Goal: Book appointment/travel/reservation

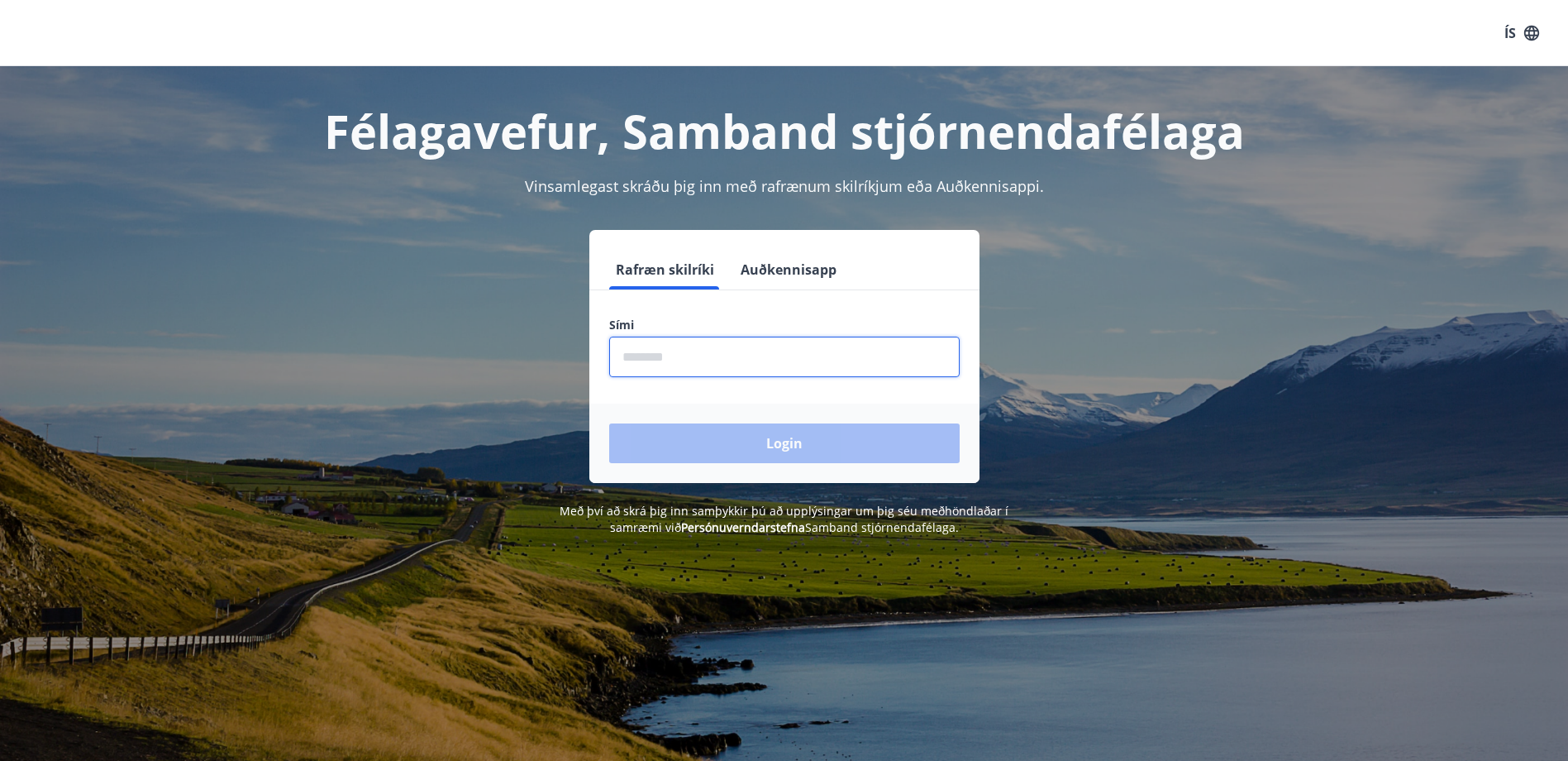
click at [693, 355] on input "phone" at bounding box center [784, 356] width 350 height 41
type input "********"
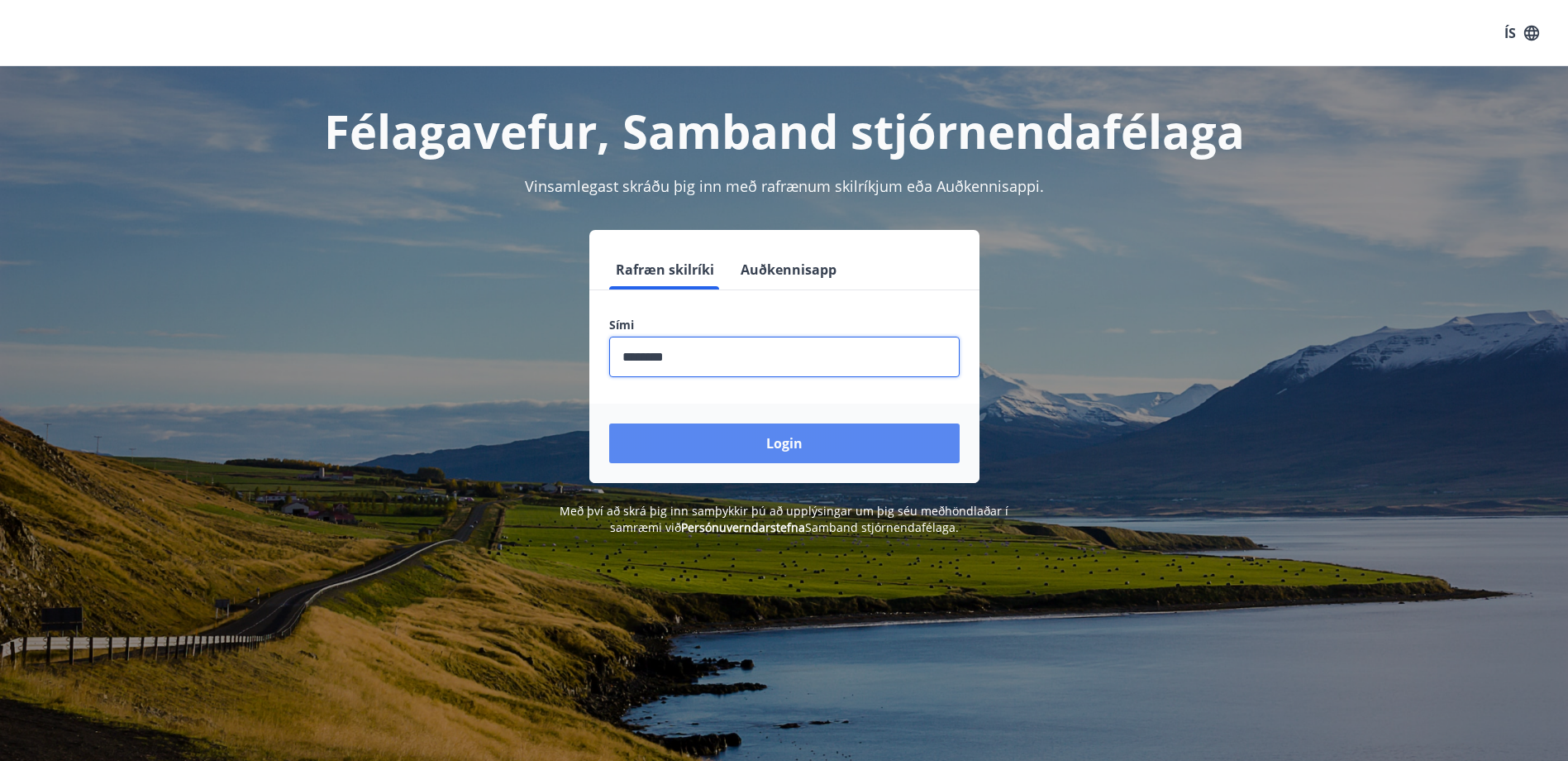
click at [767, 447] on button "Login" at bounding box center [784, 443] width 350 height 40
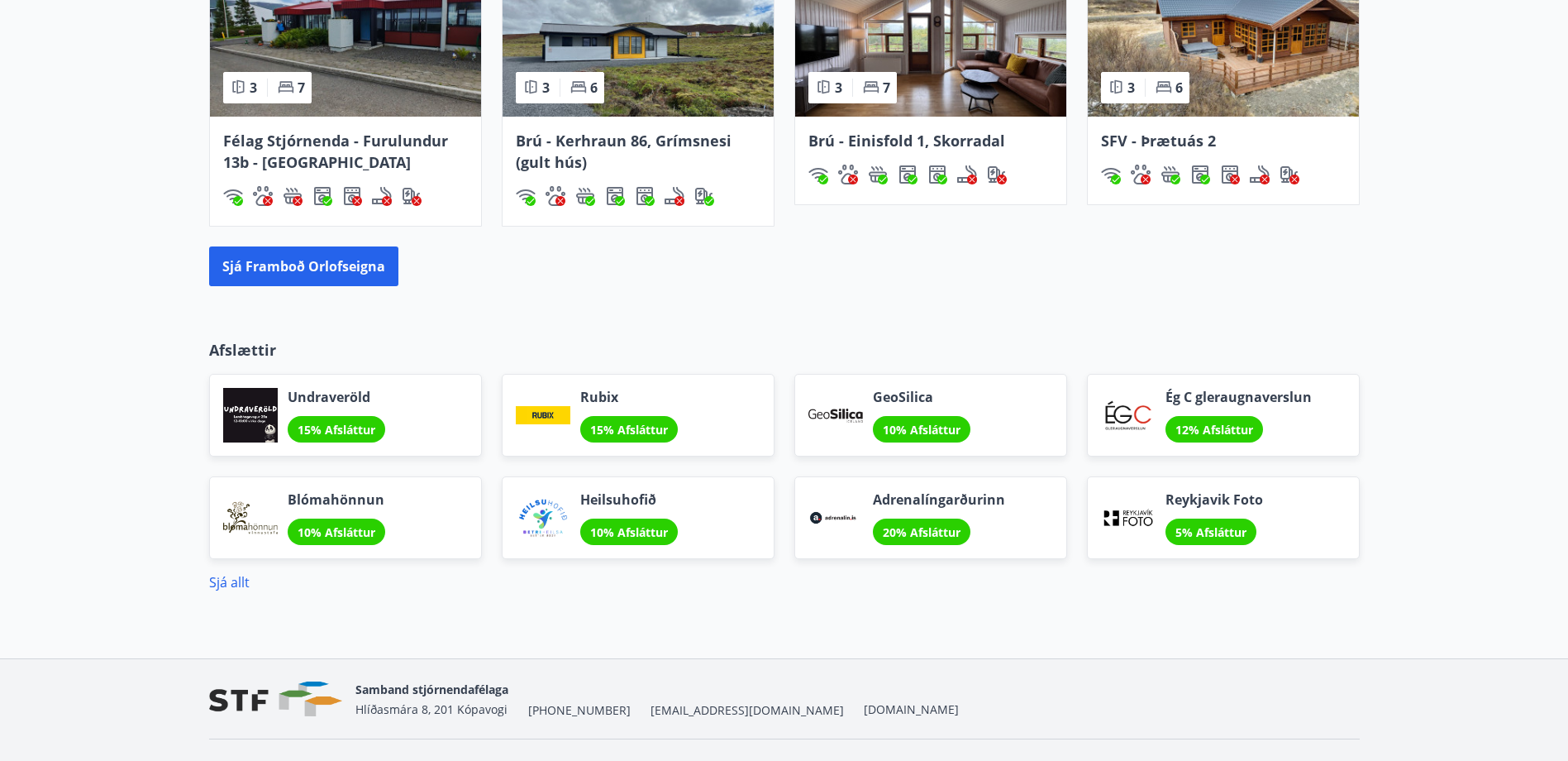
scroll to position [1307, 0]
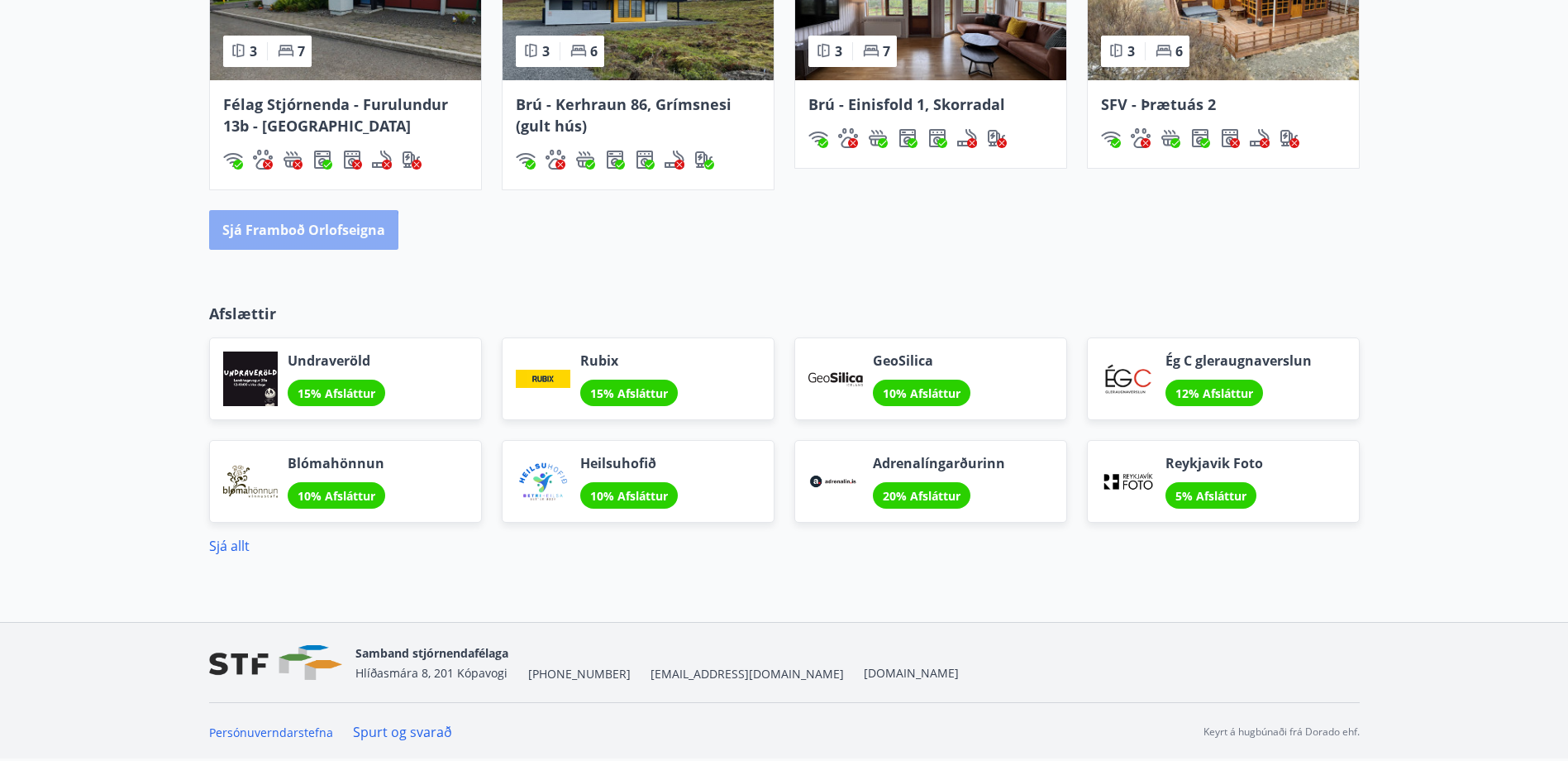
click at [280, 234] on button "Sjá framboð orlofseigna" at bounding box center [304, 230] width 189 height 40
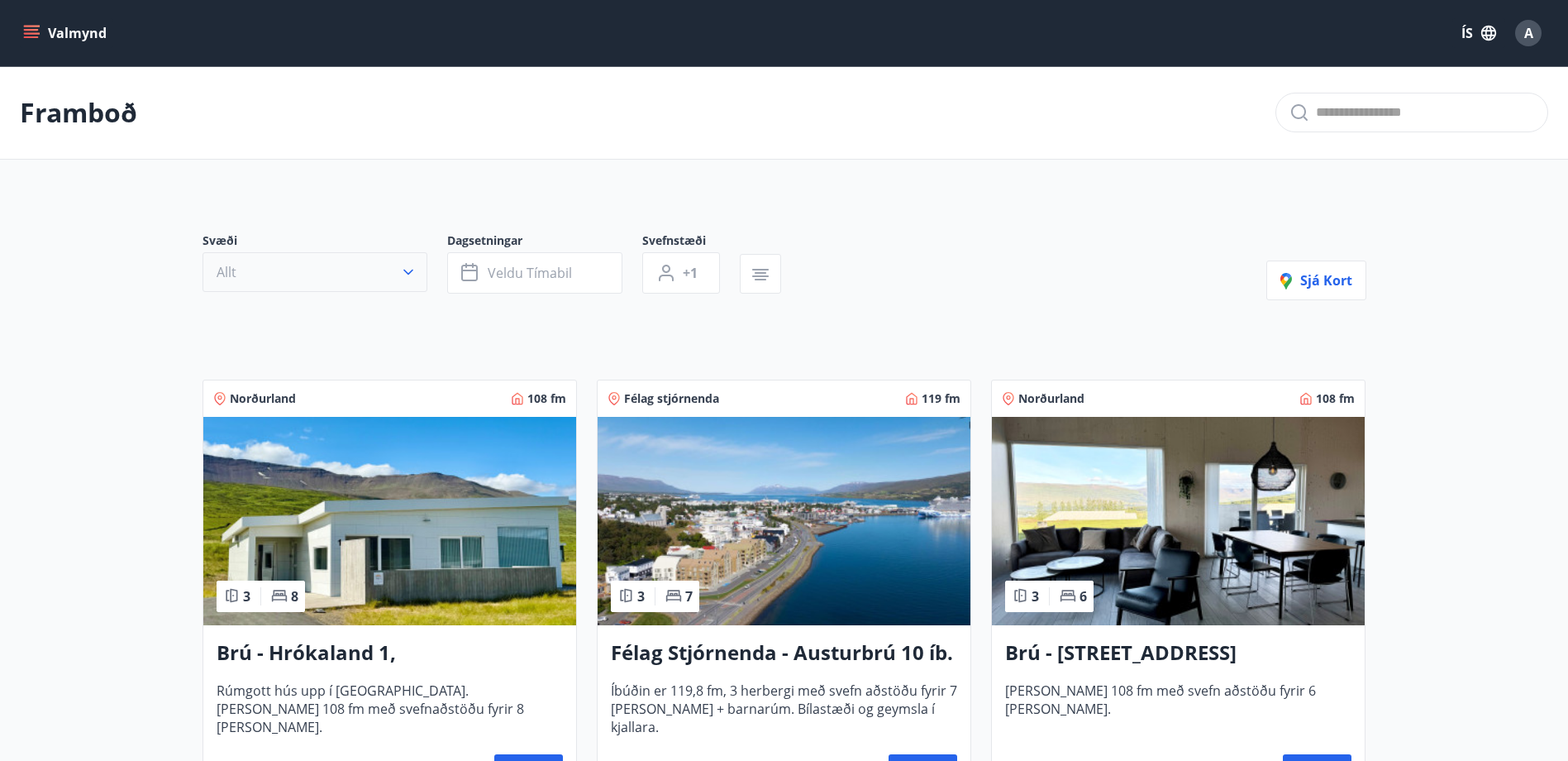
click at [402, 273] on icon "button" at bounding box center [409, 272] width 17 height 17
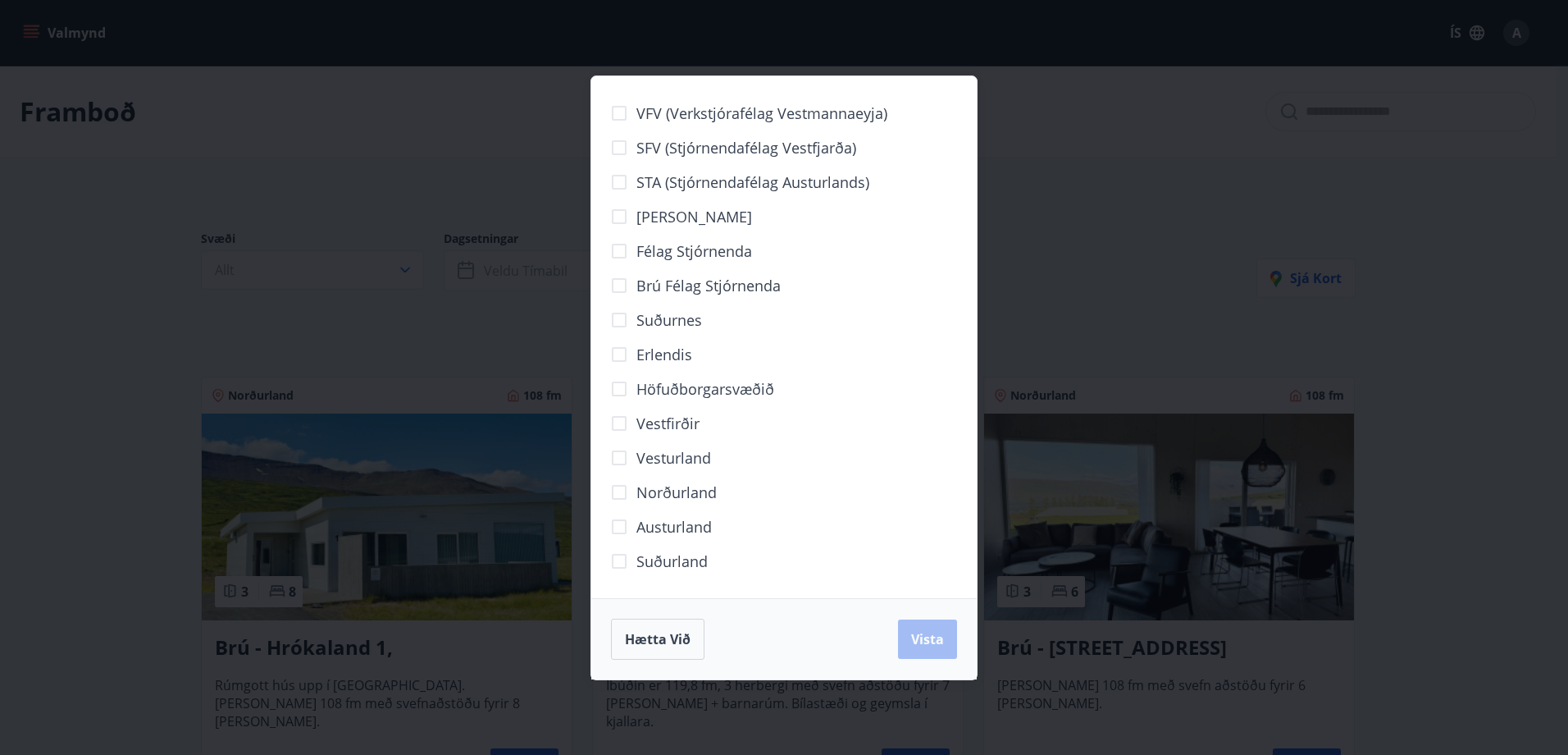
click at [663, 566] on span "Suðurland" at bounding box center [672, 561] width 71 height 22
click at [935, 644] on span "Vista" at bounding box center [928, 639] width 33 height 18
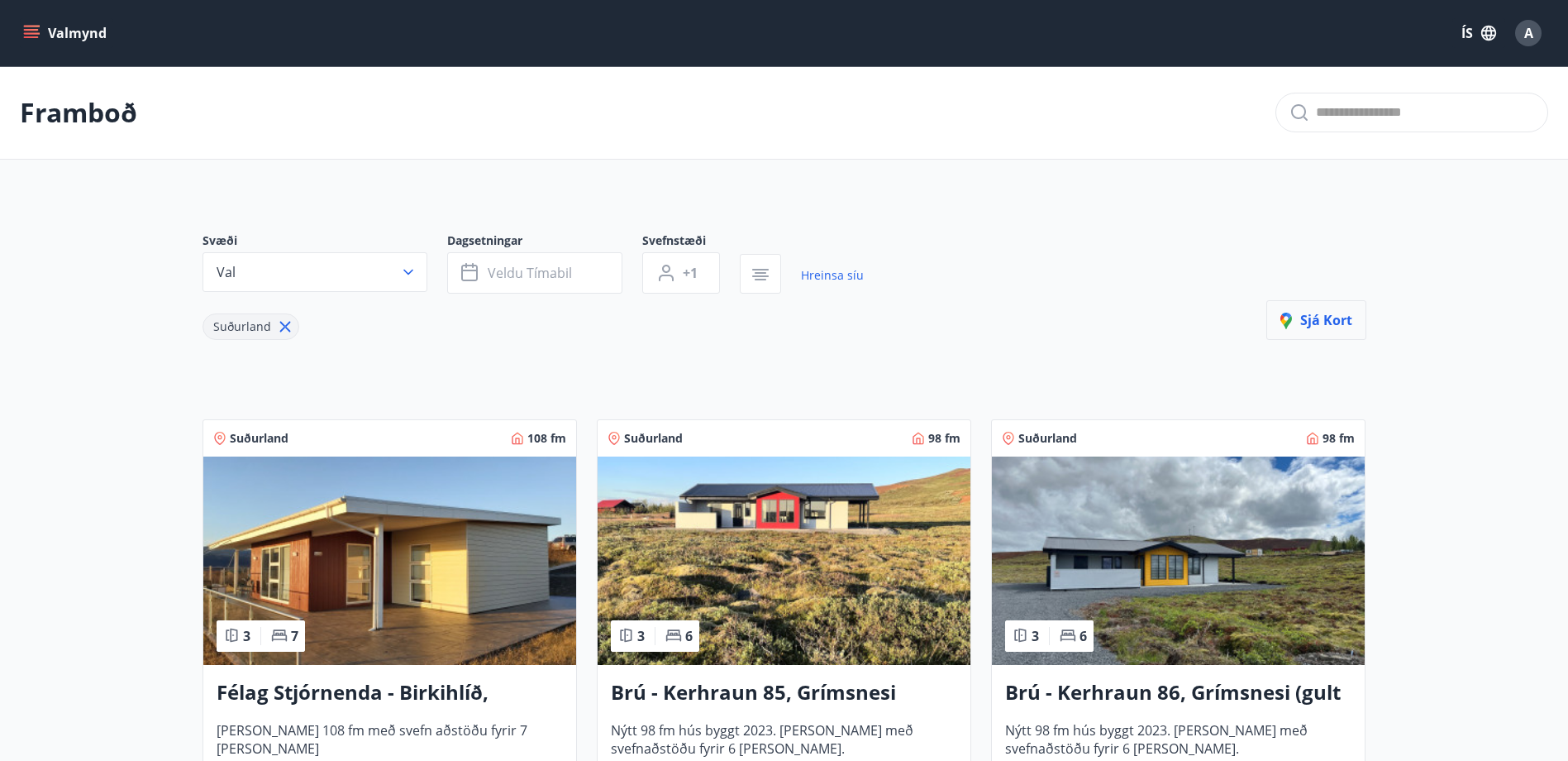
click at [1310, 322] on span "Sjá kort" at bounding box center [1316, 320] width 72 height 18
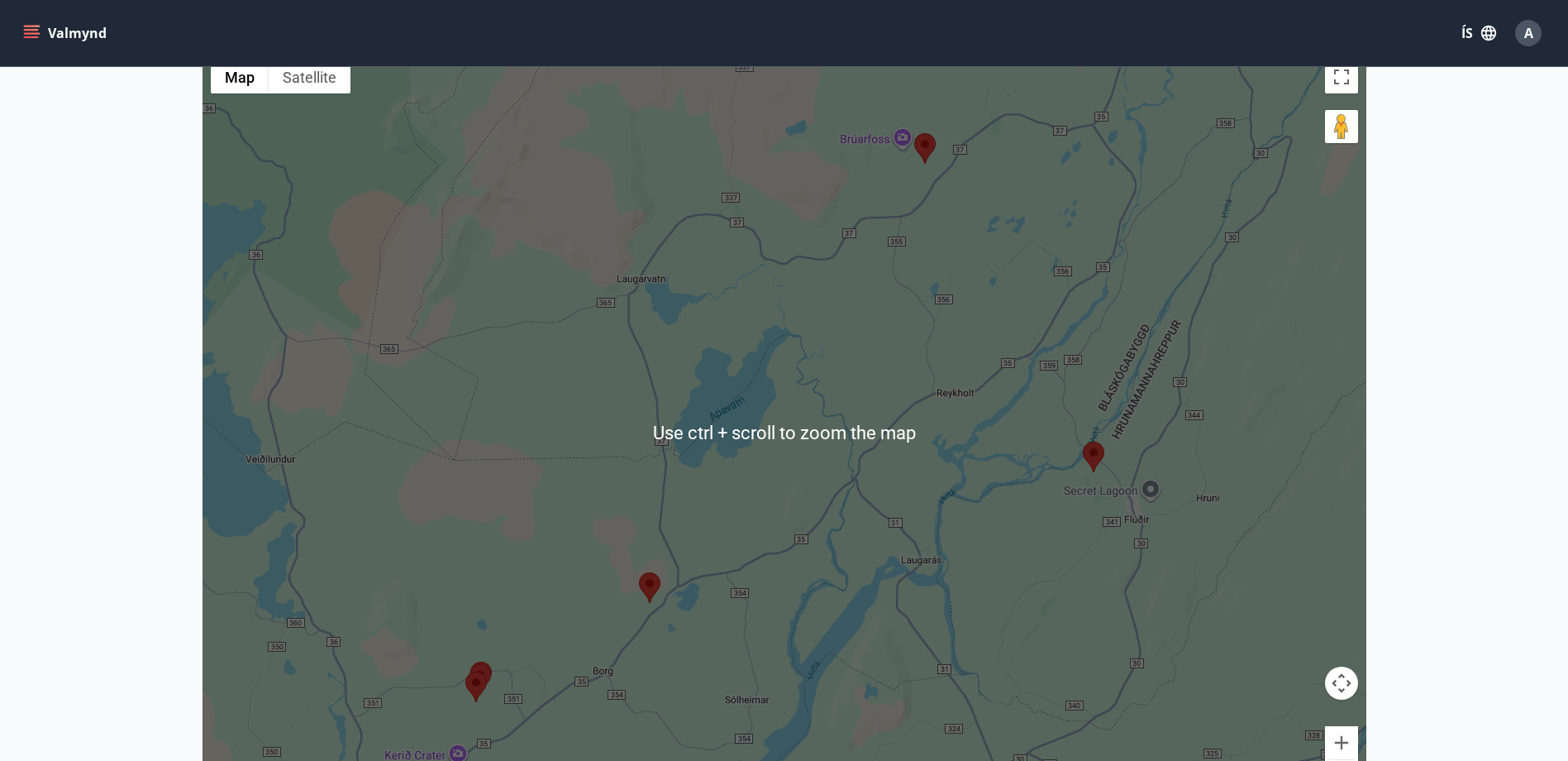
scroll to position [248, 0]
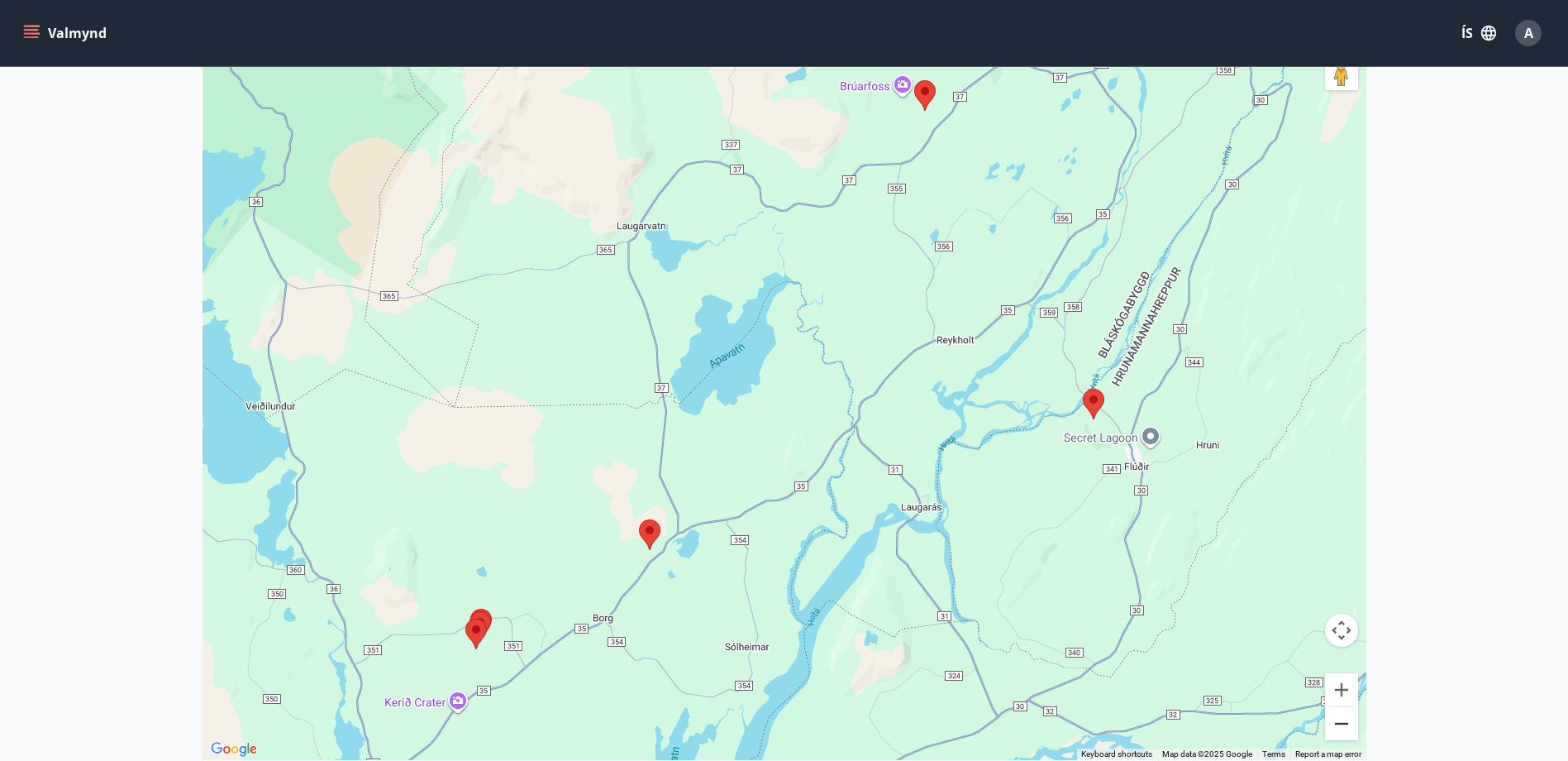
click at [1349, 722] on button "Zoom out" at bounding box center [1342, 723] width 33 height 33
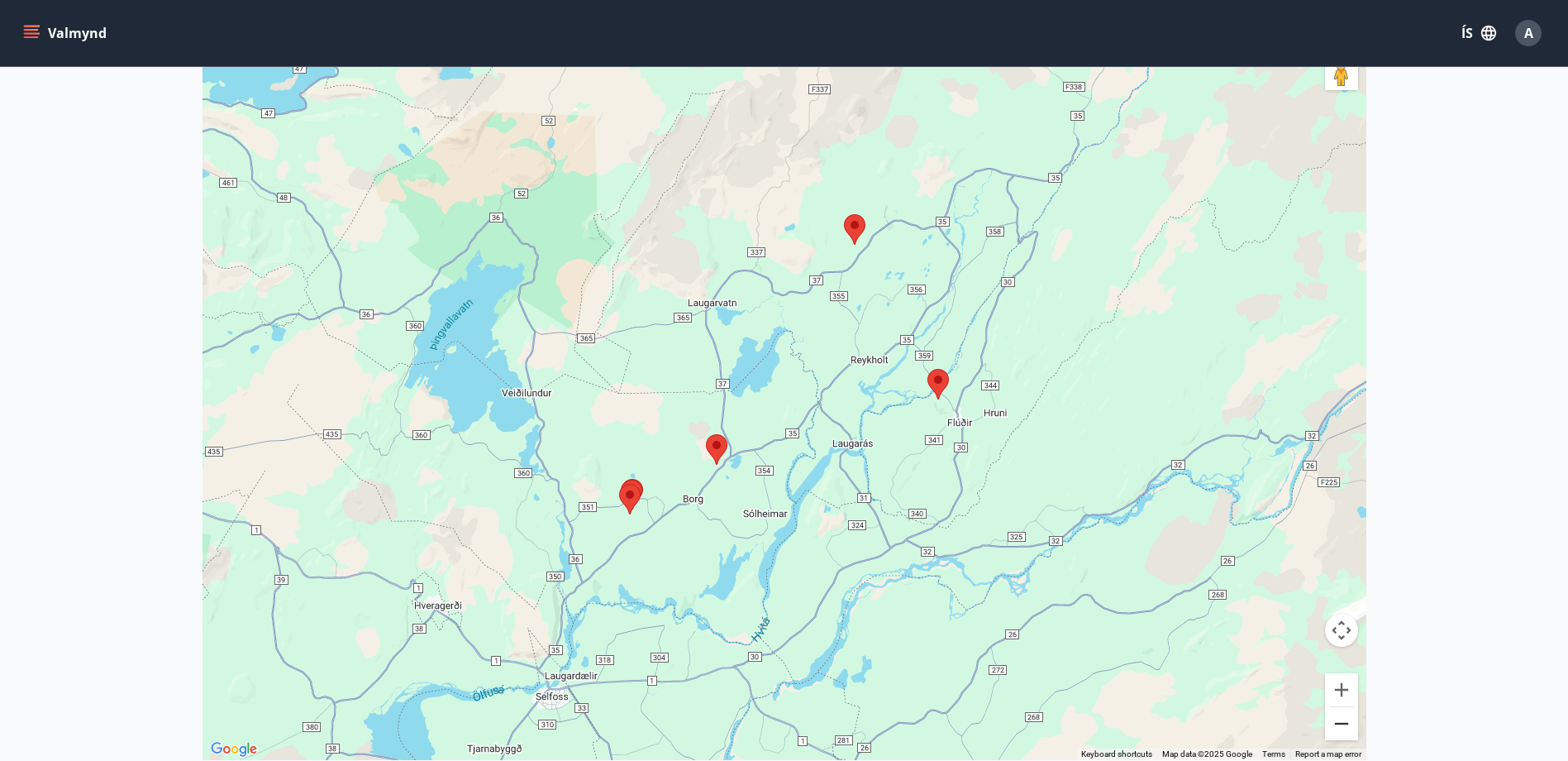
click at [1349, 722] on button "Zoom out" at bounding box center [1342, 723] width 33 height 33
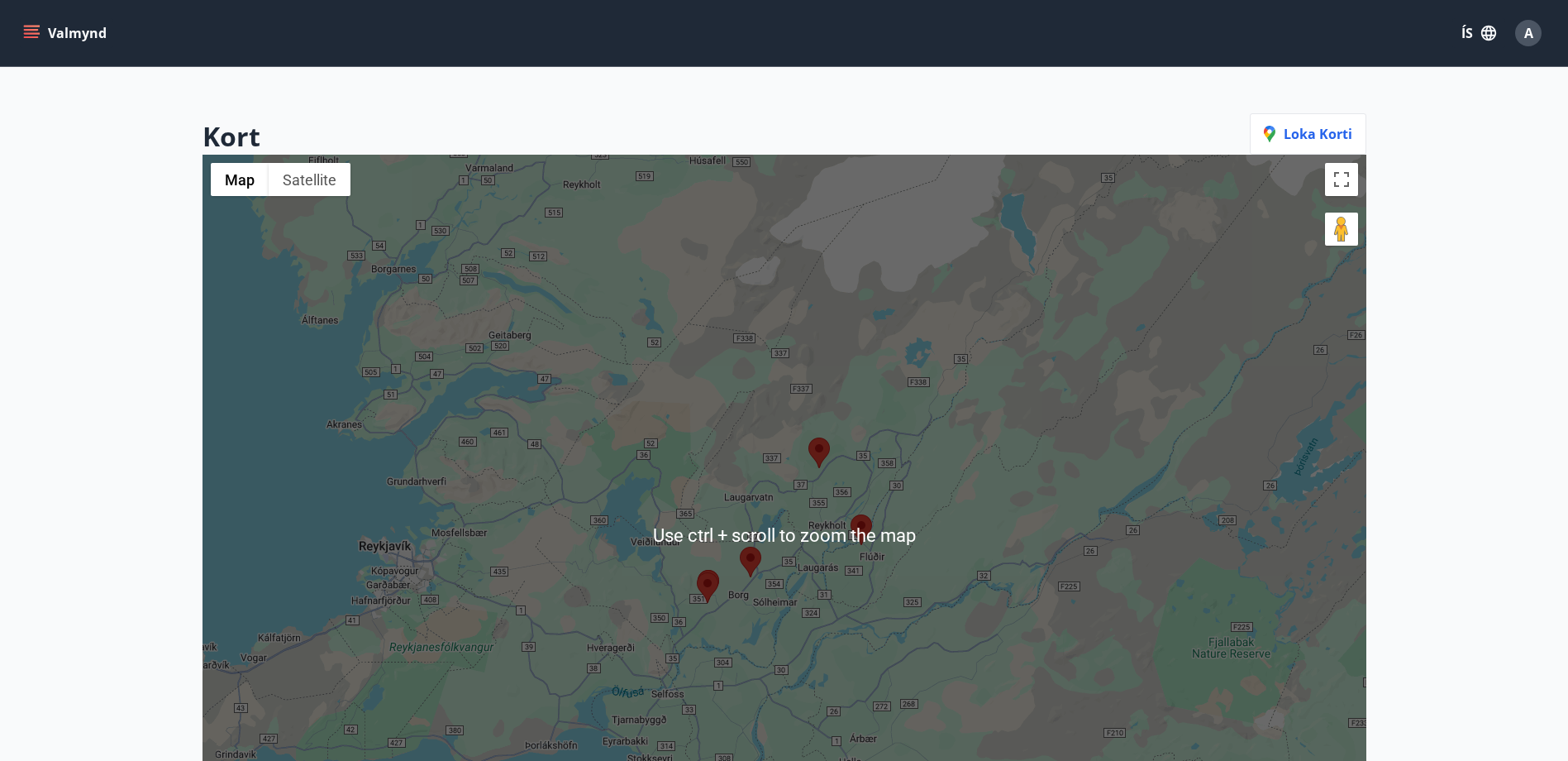
scroll to position [83, 0]
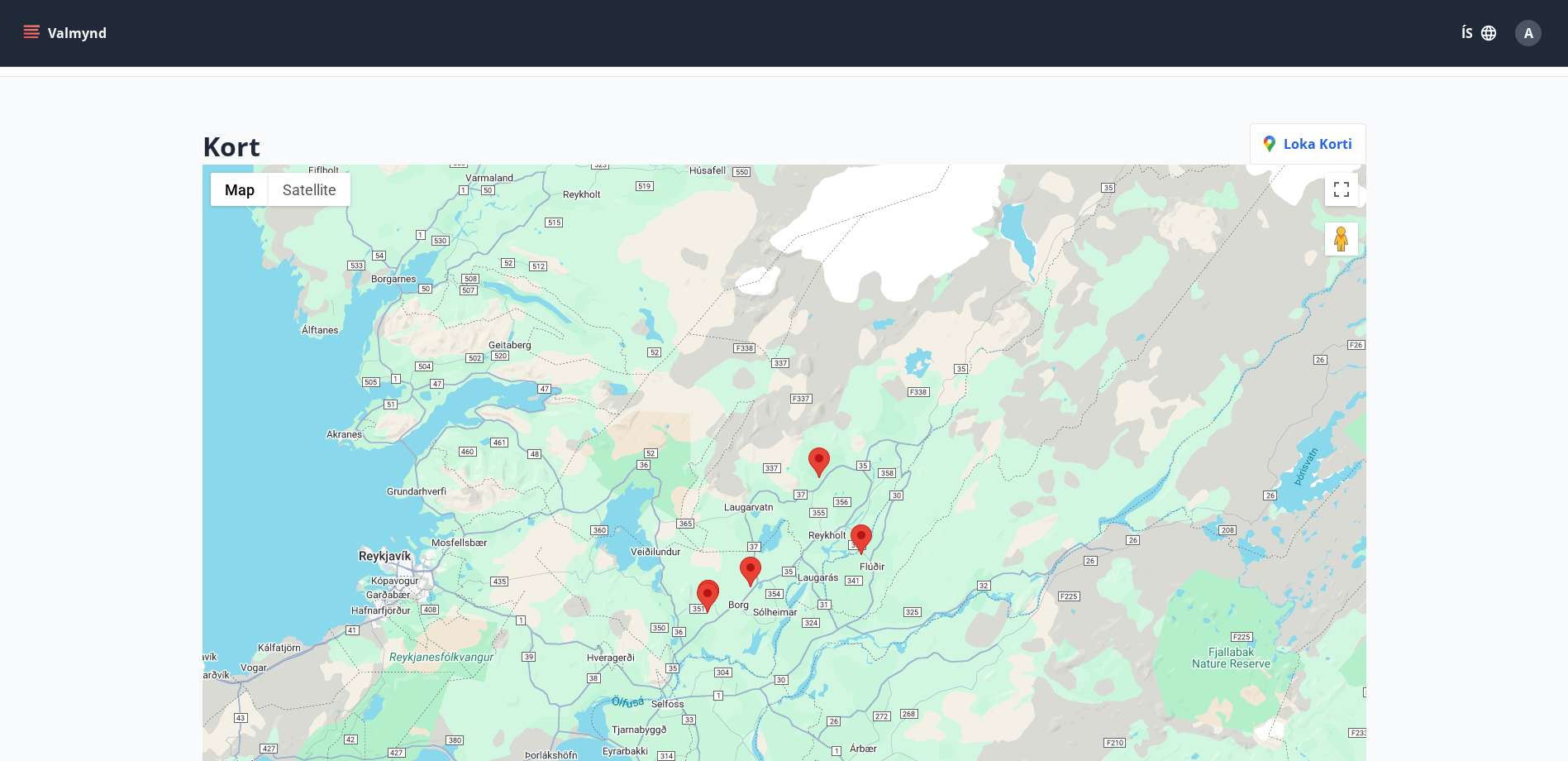
click at [863, 538] on img at bounding box center [862, 539] width 22 height 31
click at [863, 533] on img at bounding box center [862, 539] width 22 height 31
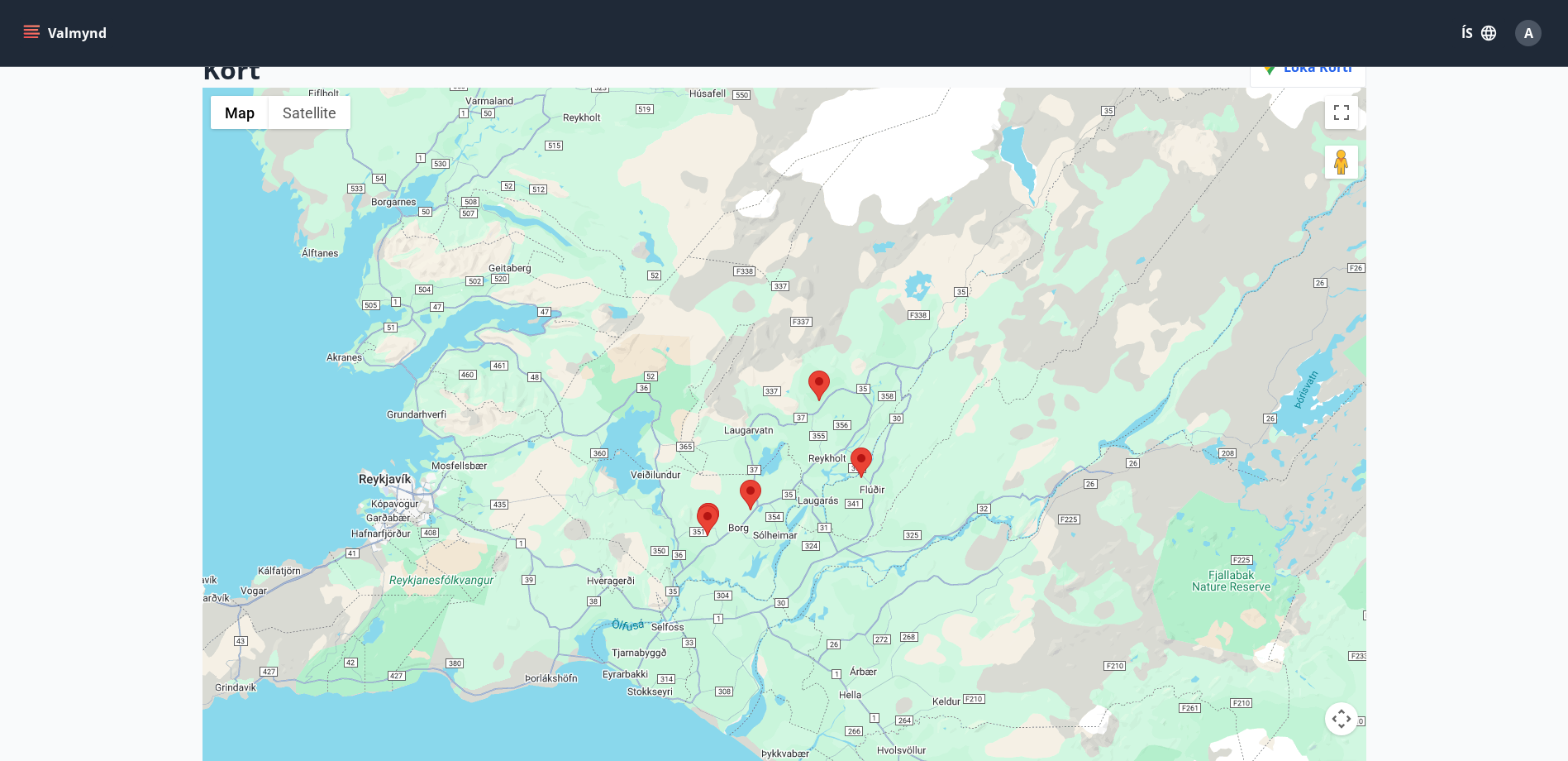
scroll to position [248, 0]
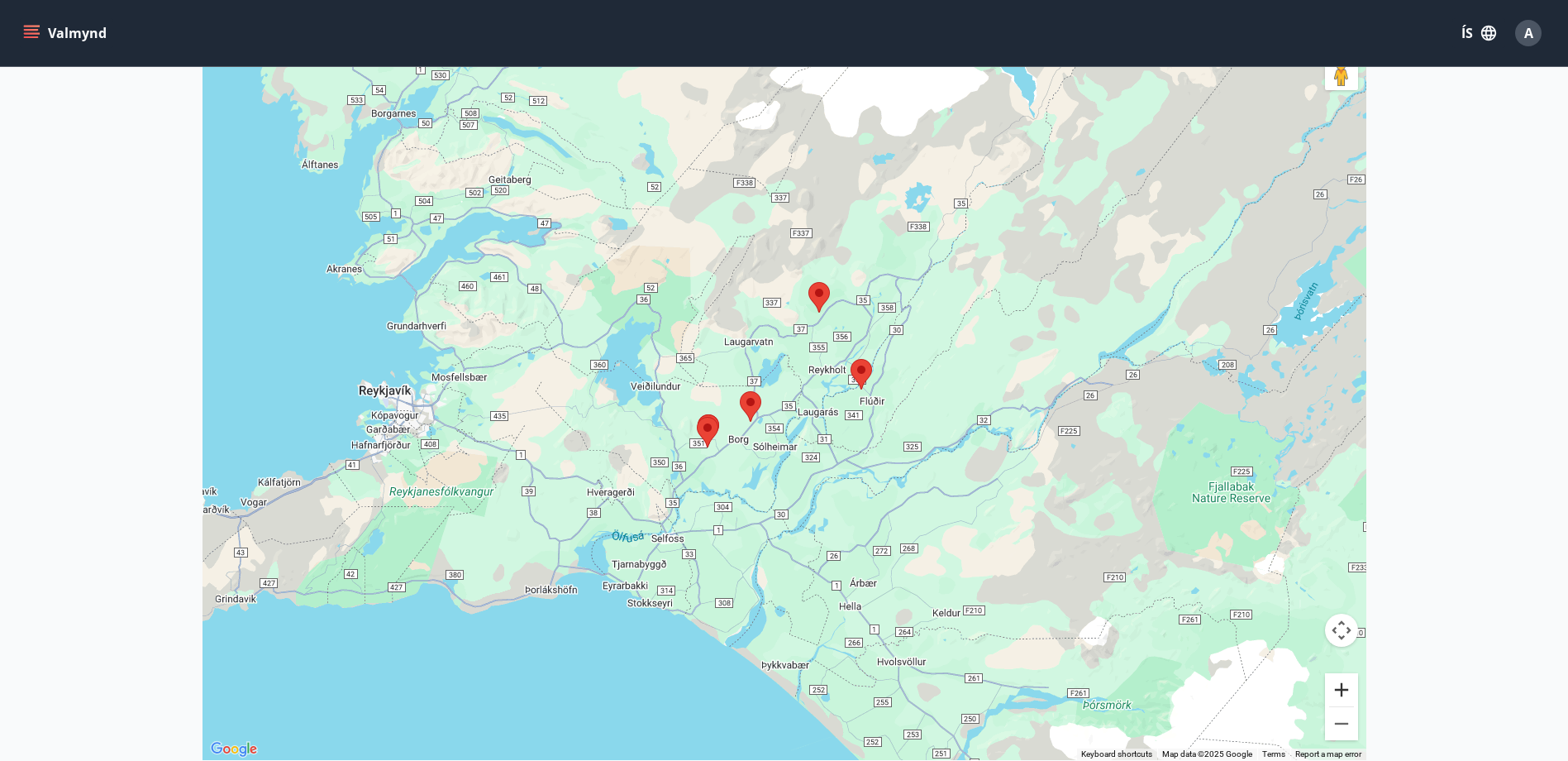
click at [1346, 693] on button "Zoom in" at bounding box center [1342, 690] width 33 height 33
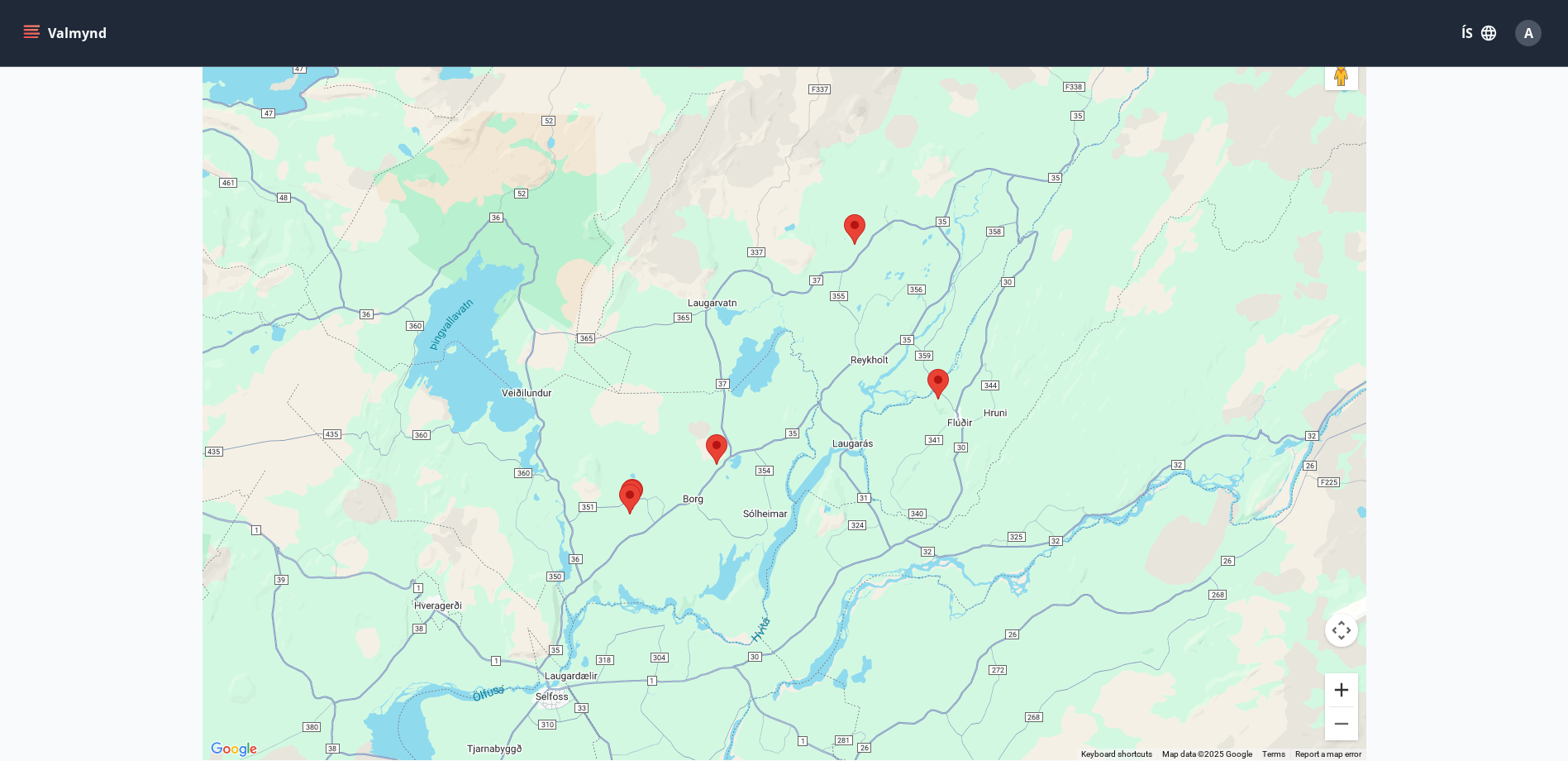
click at [1346, 693] on button "Zoom in" at bounding box center [1342, 690] width 33 height 33
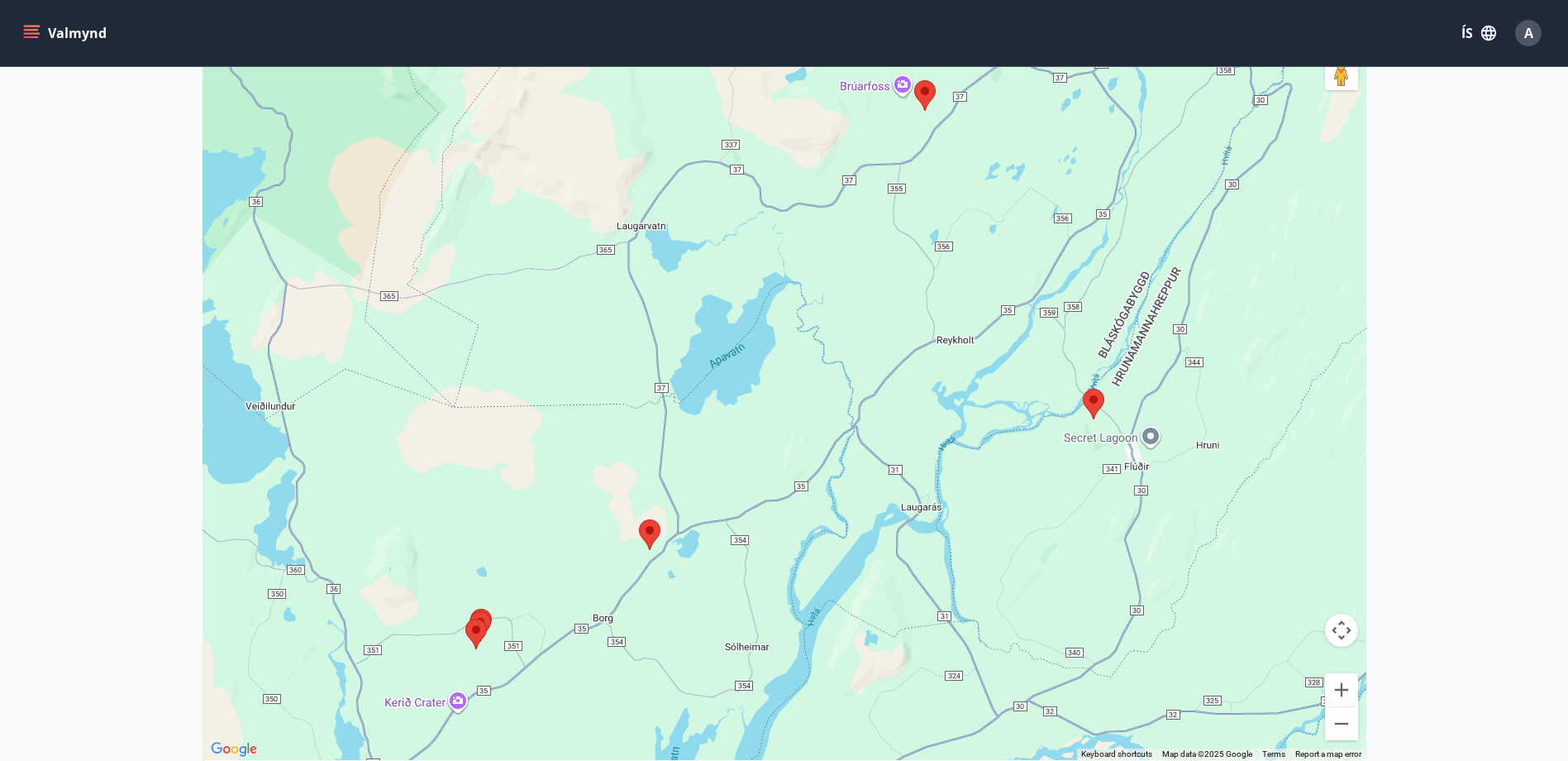
click at [1093, 403] on img at bounding box center [1093, 404] width 22 height 31
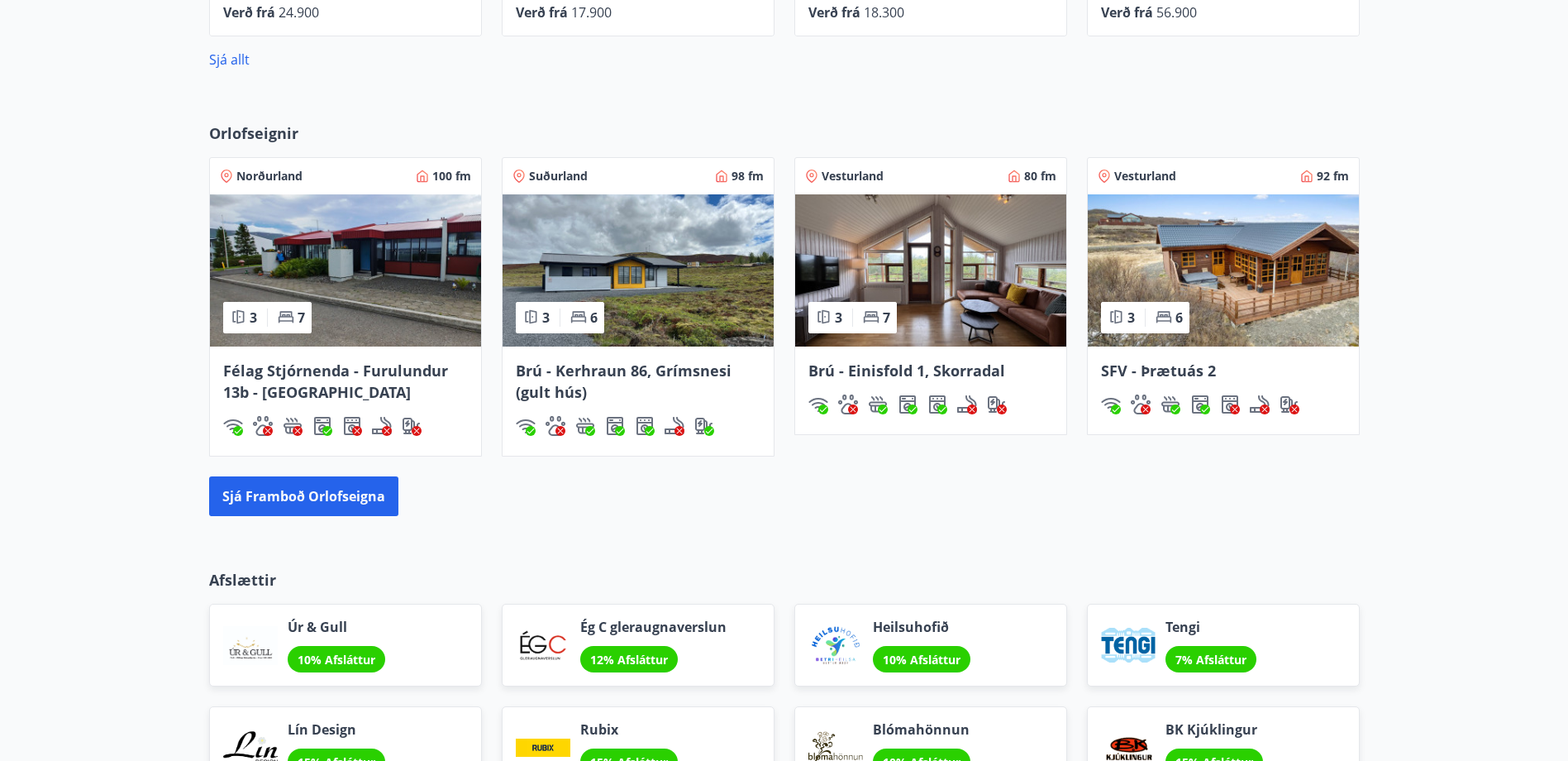
scroll to position [1307, 0]
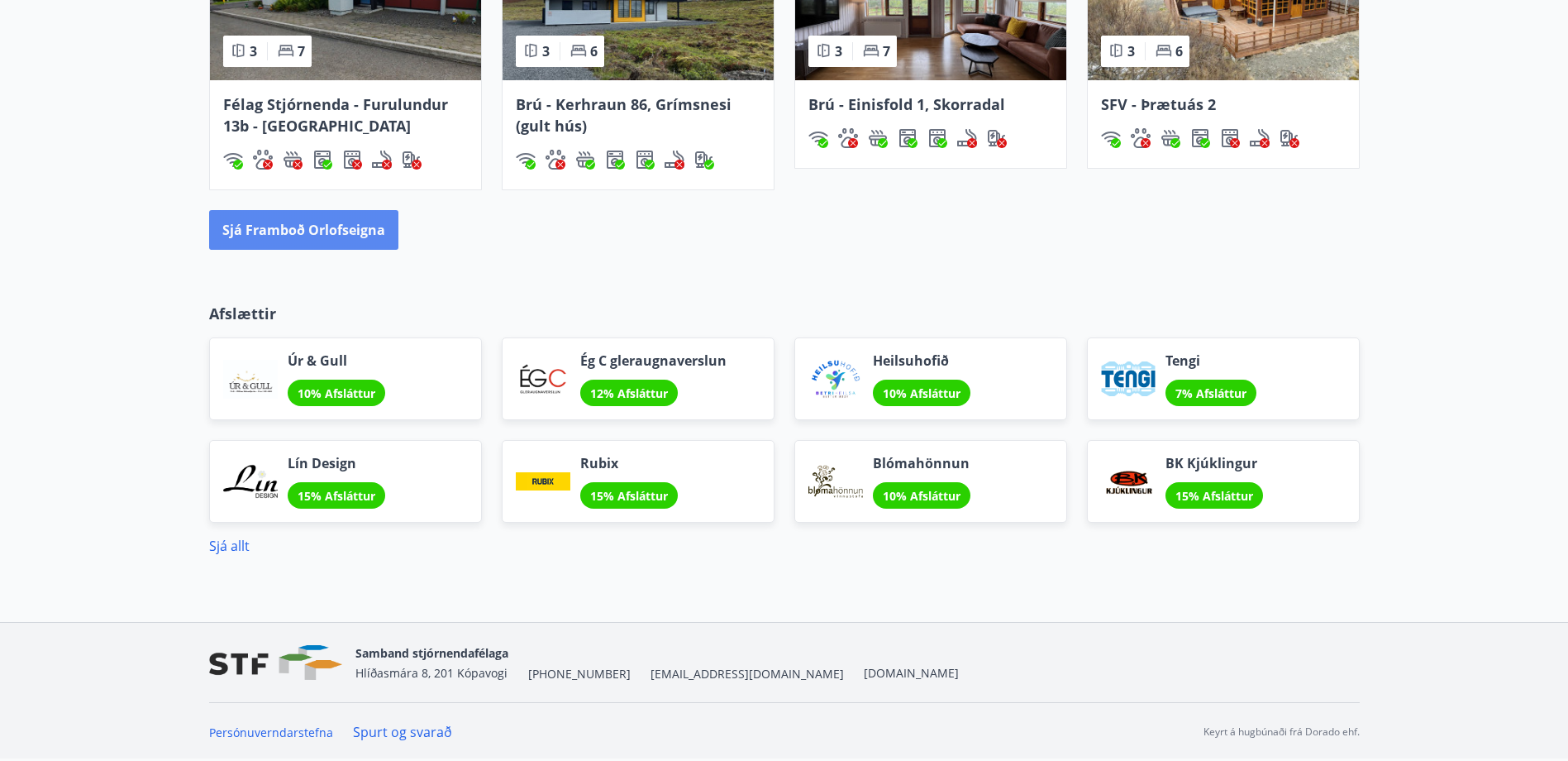
click at [352, 230] on button "Sjá framboð orlofseigna" at bounding box center [304, 230] width 189 height 40
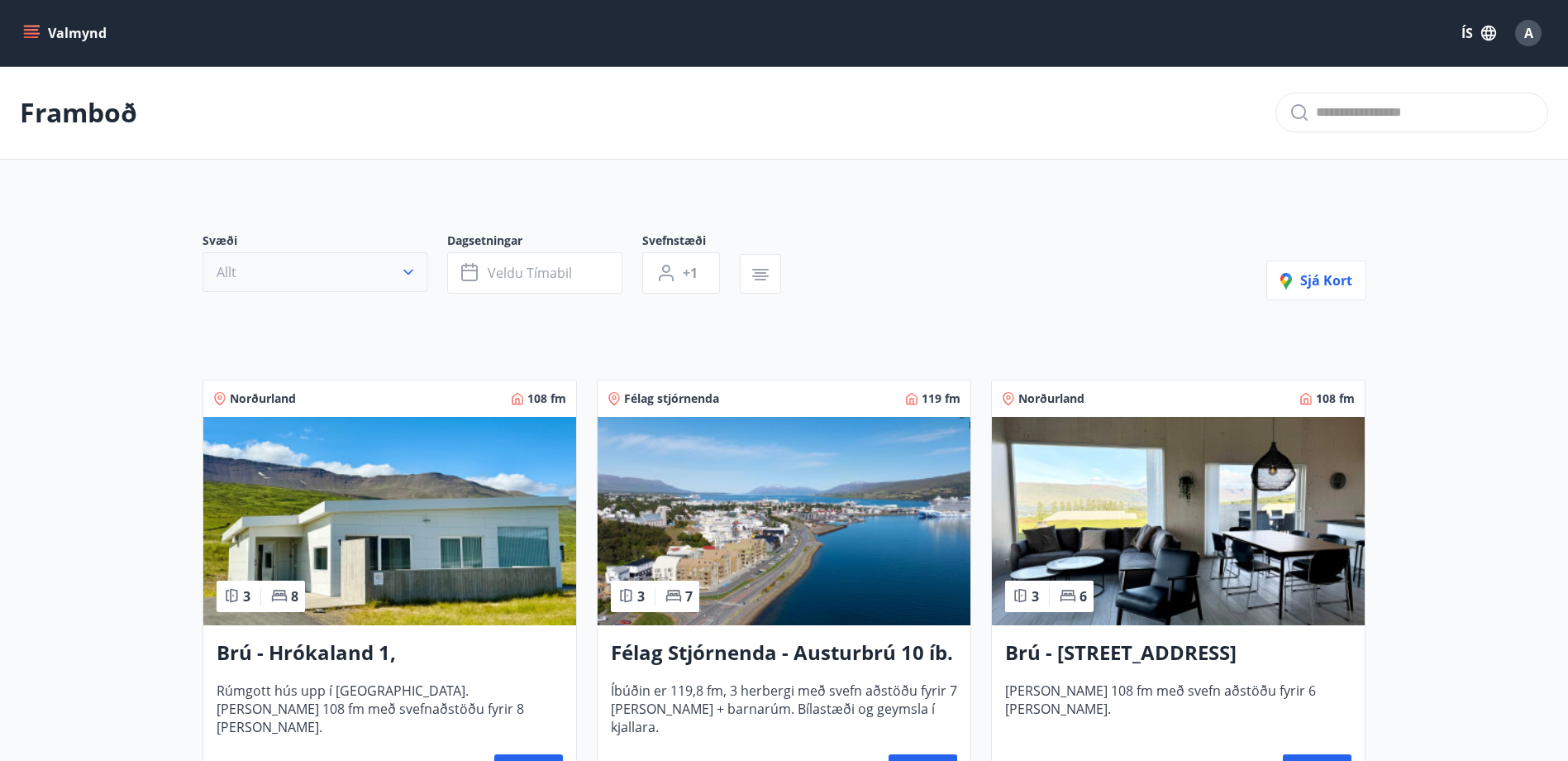
click at [385, 275] on button "Allt" at bounding box center [315, 272] width 225 height 40
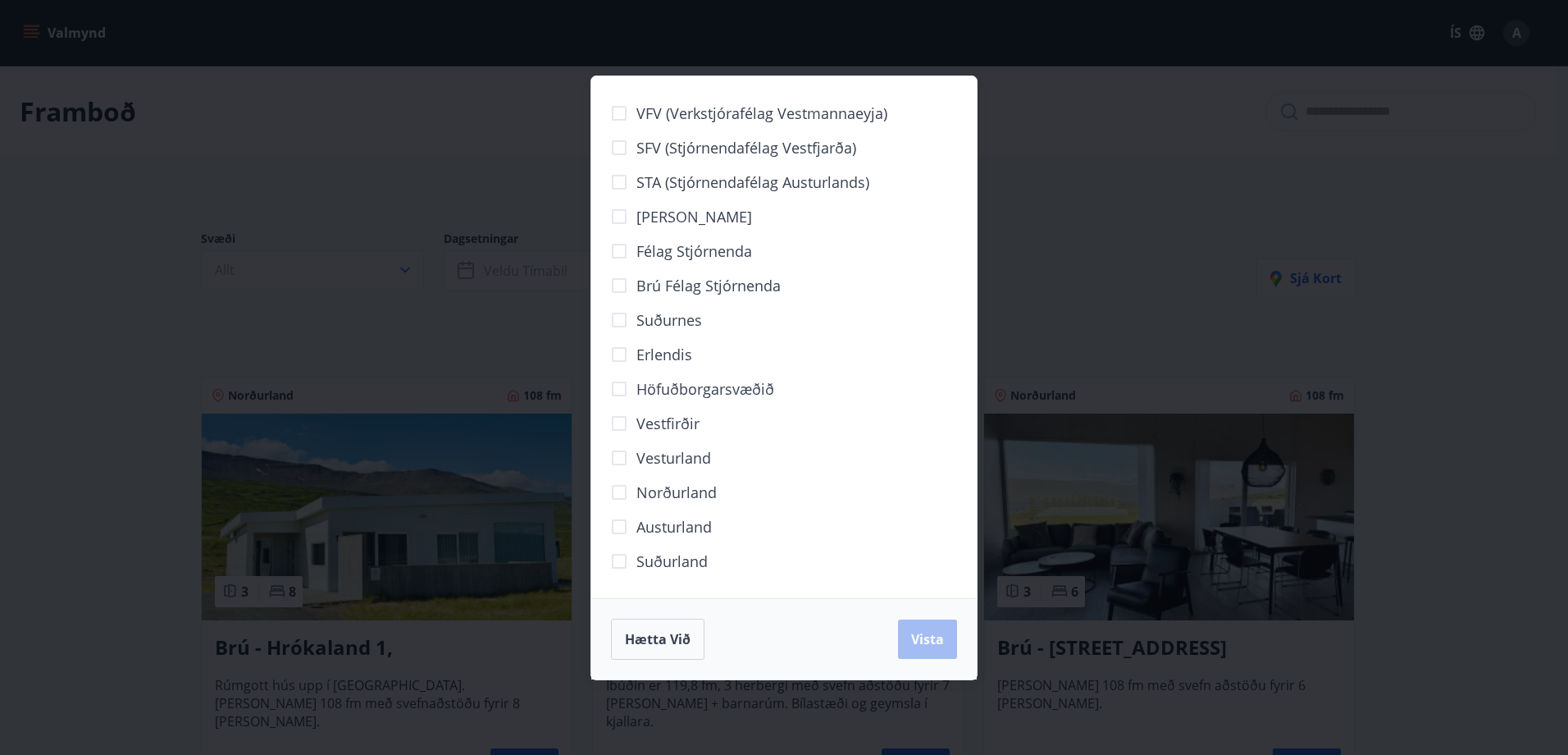
click at [673, 558] on span "Suðurland" at bounding box center [672, 561] width 71 height 22
click at [932, 647] on span "Vista" at bounding box center [928, 639] width 33 height 18
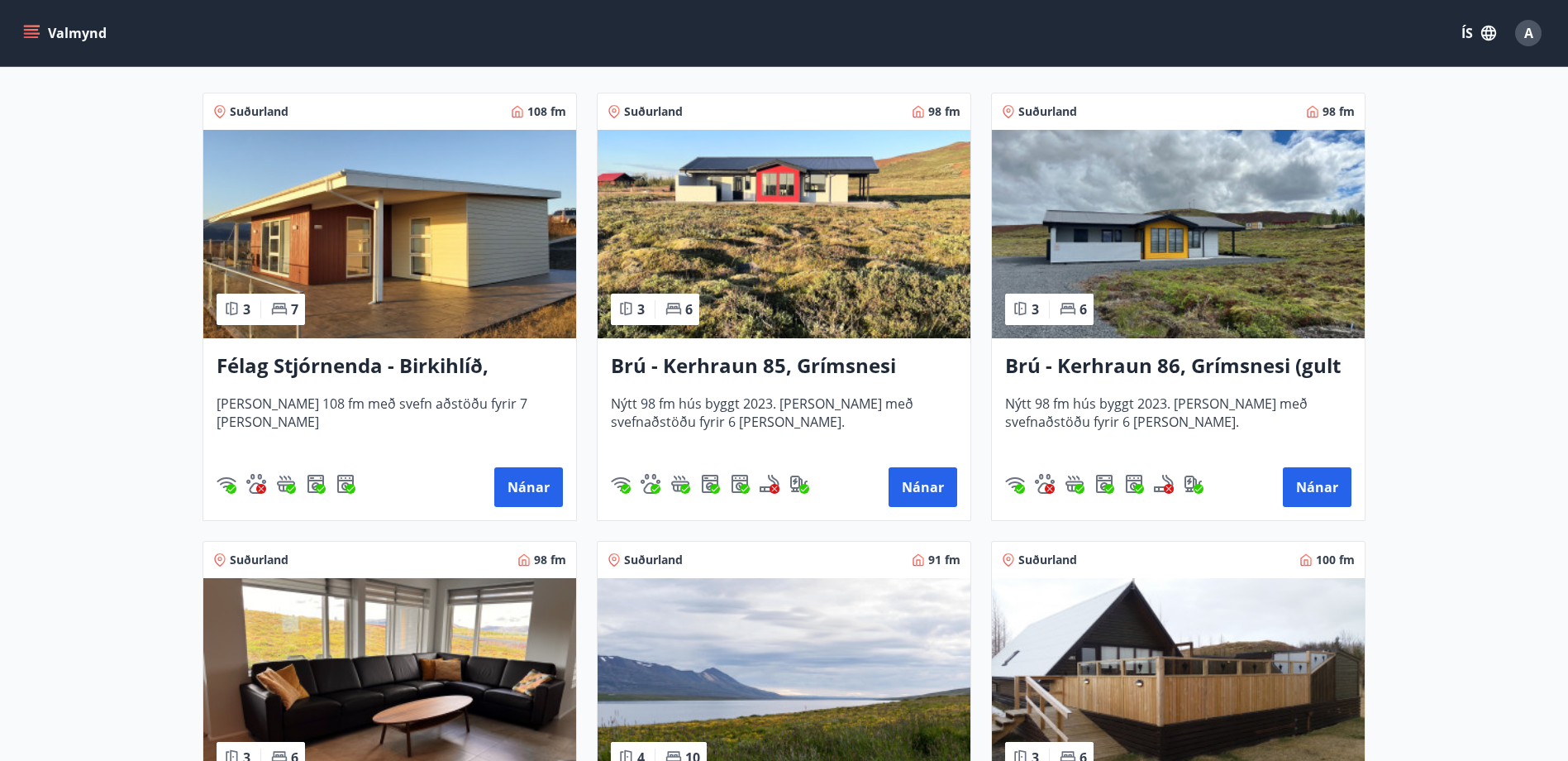
scroll to position [579, 0]
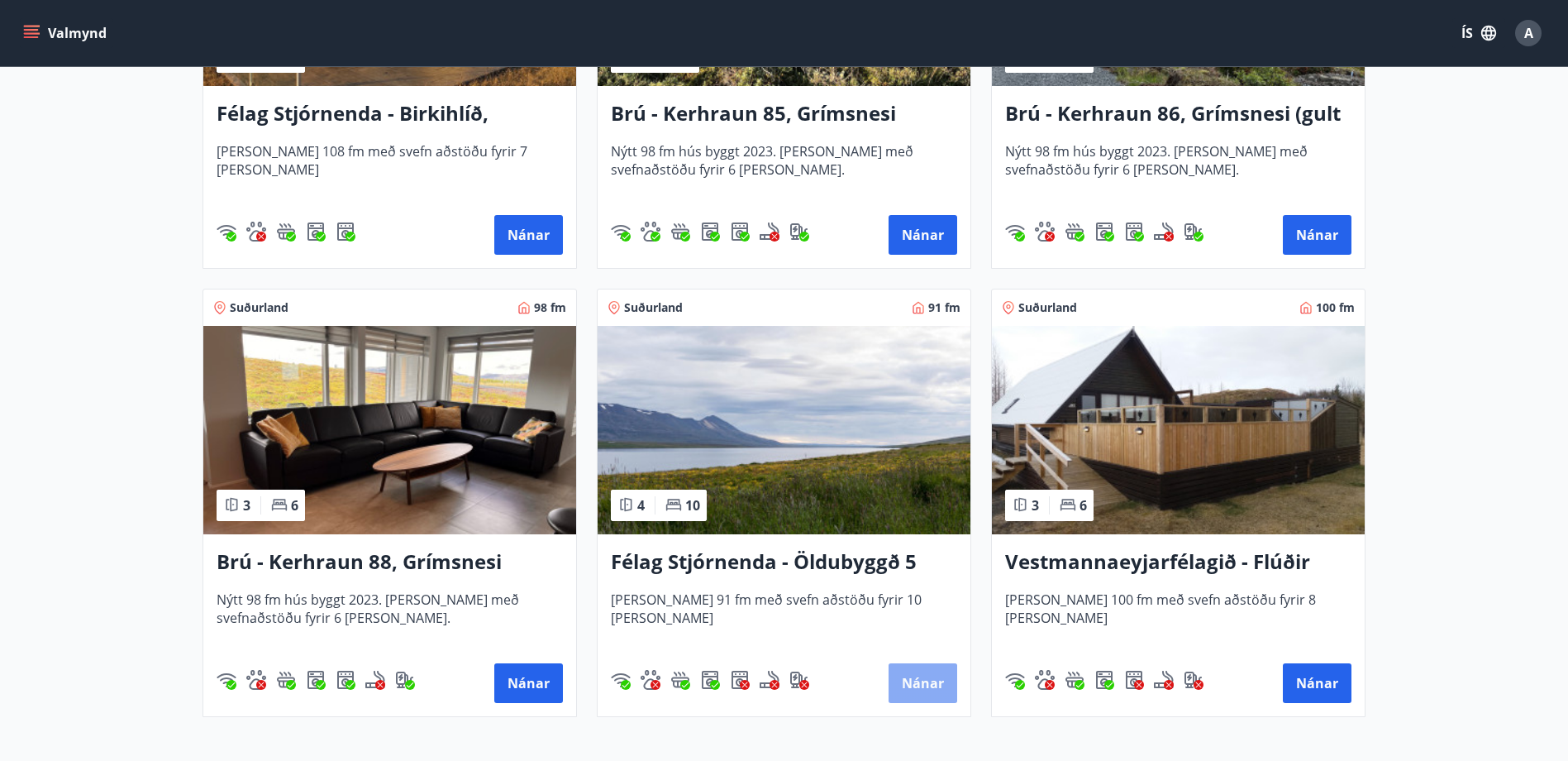
click at [927, 688] on button "Nánar" at bounding box center [922, 683] width 68 height 40
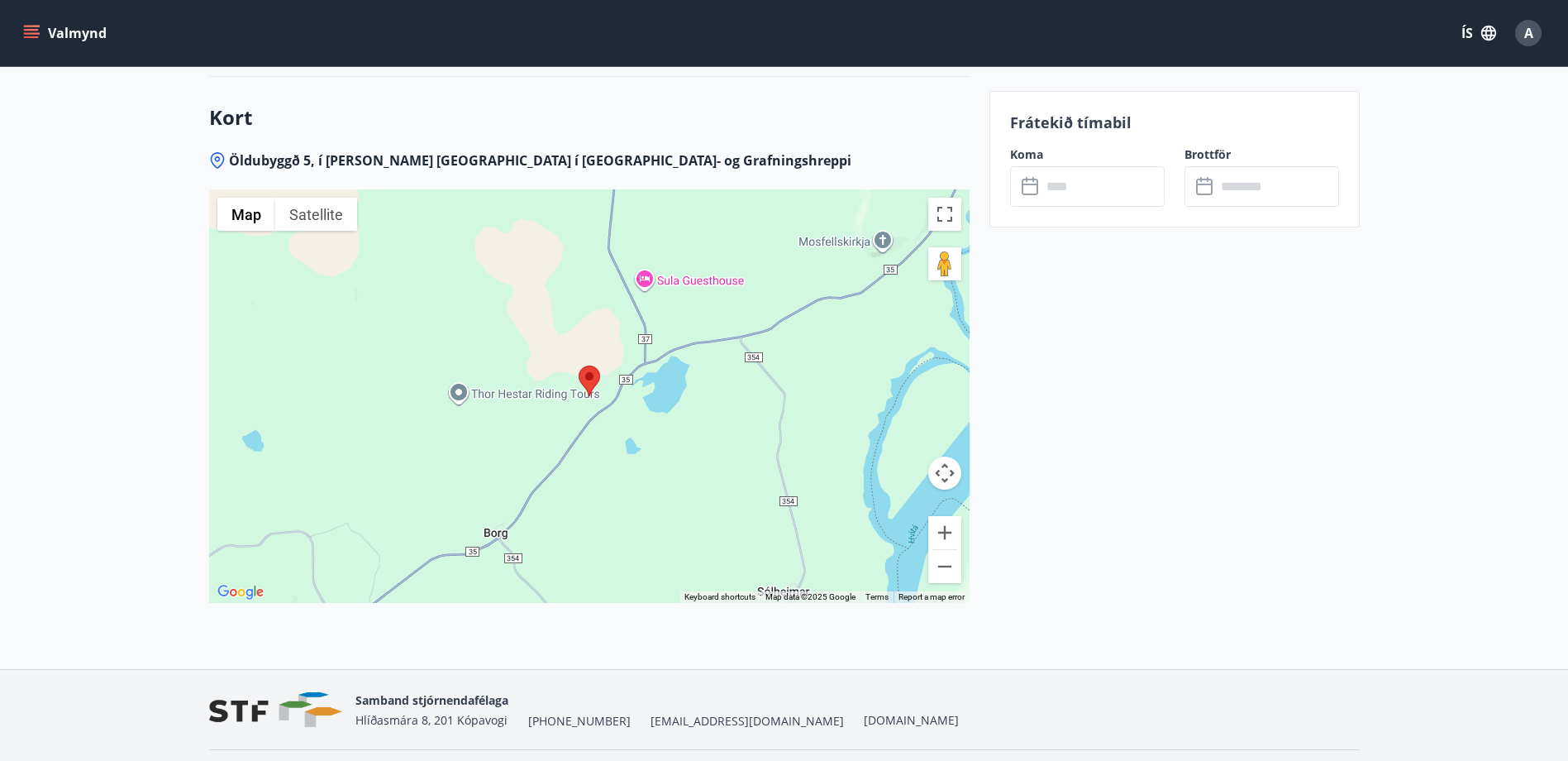
scroll to position [2563, 0]
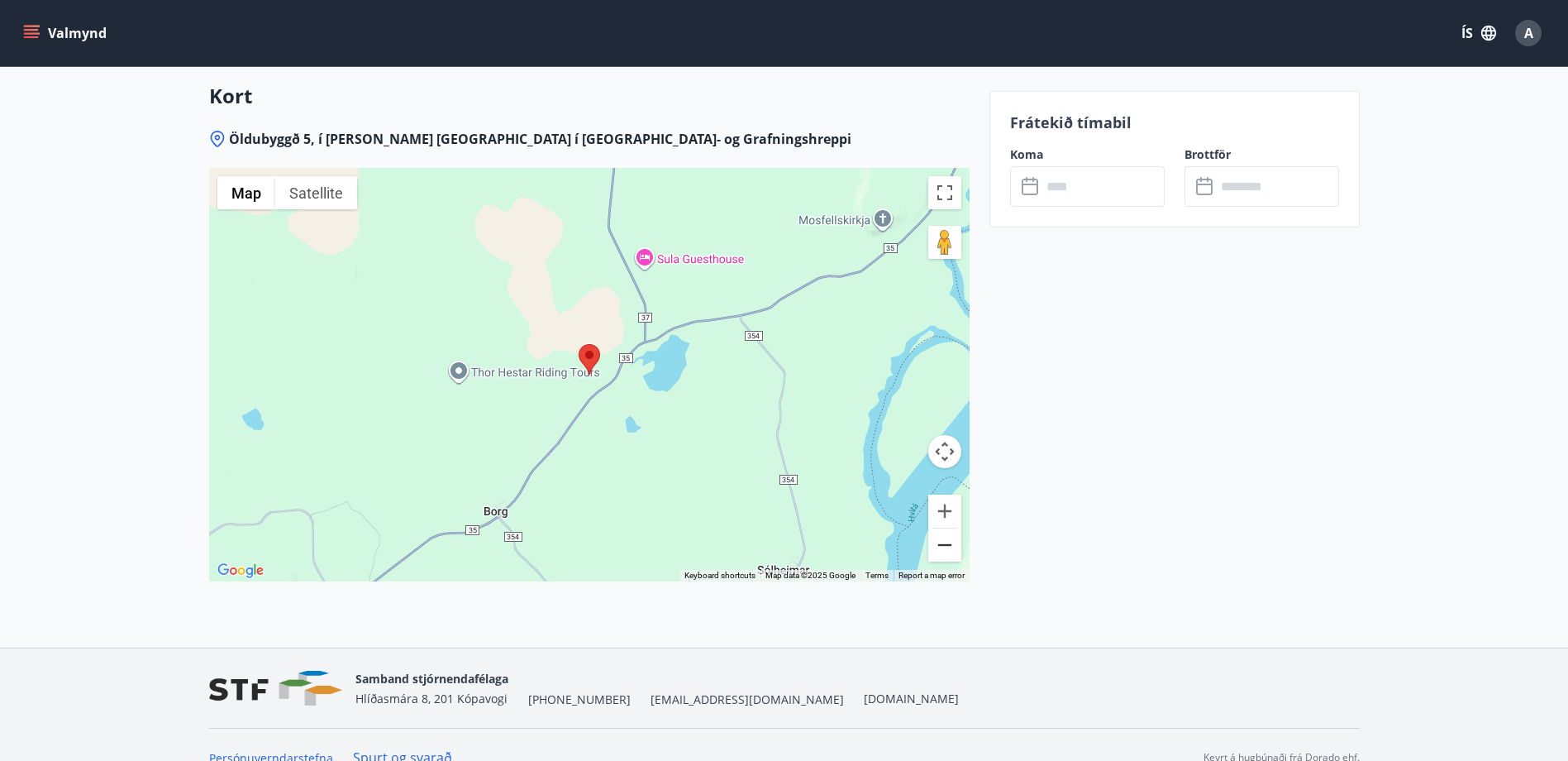
click at [941, 545] on button "Zoom out" at bounding box center [945, 545] width 33 height 33
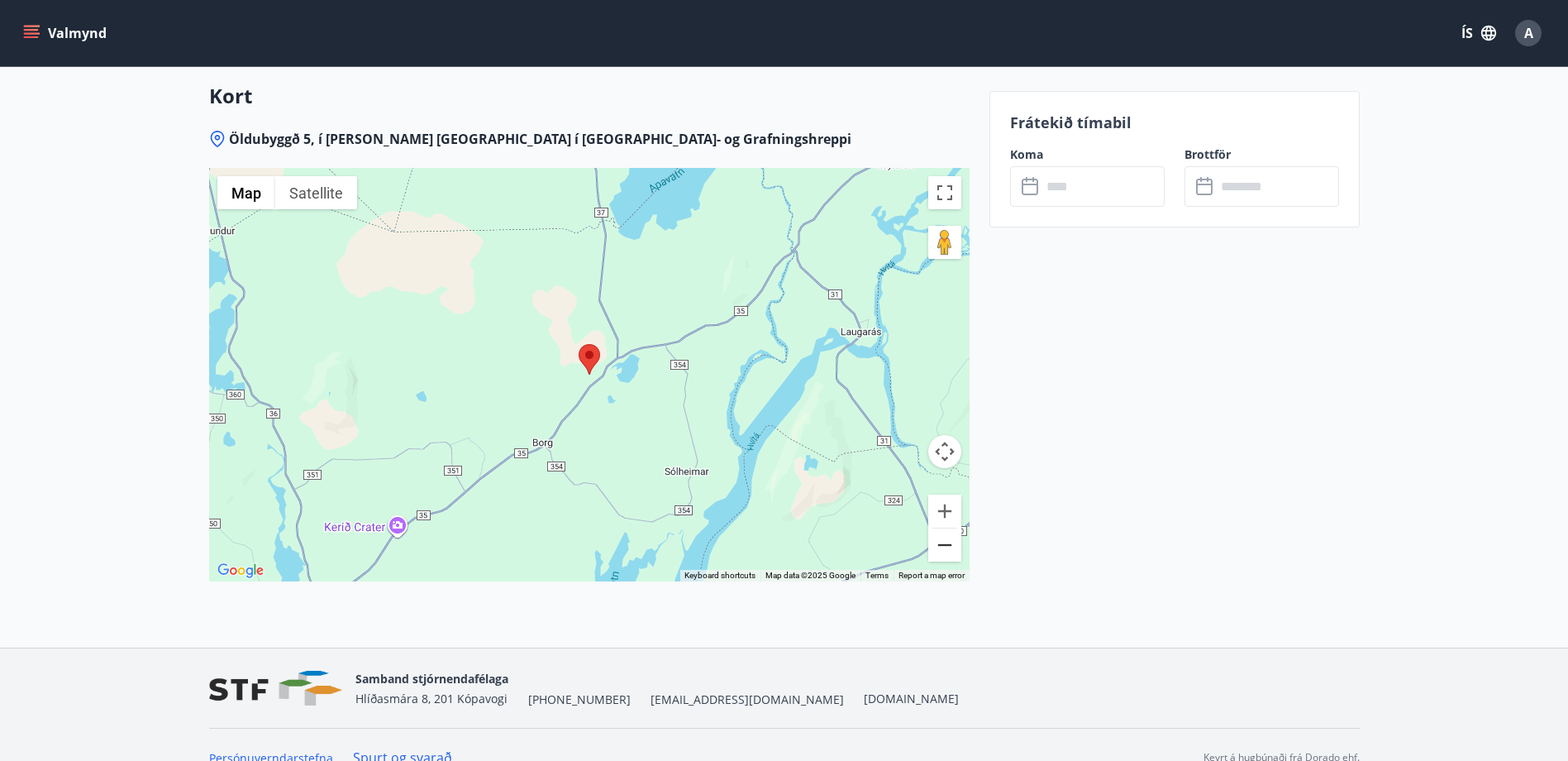
click at [941, 545] on button "Zoom out" at bounding box center [945, 545] width 33 height 33
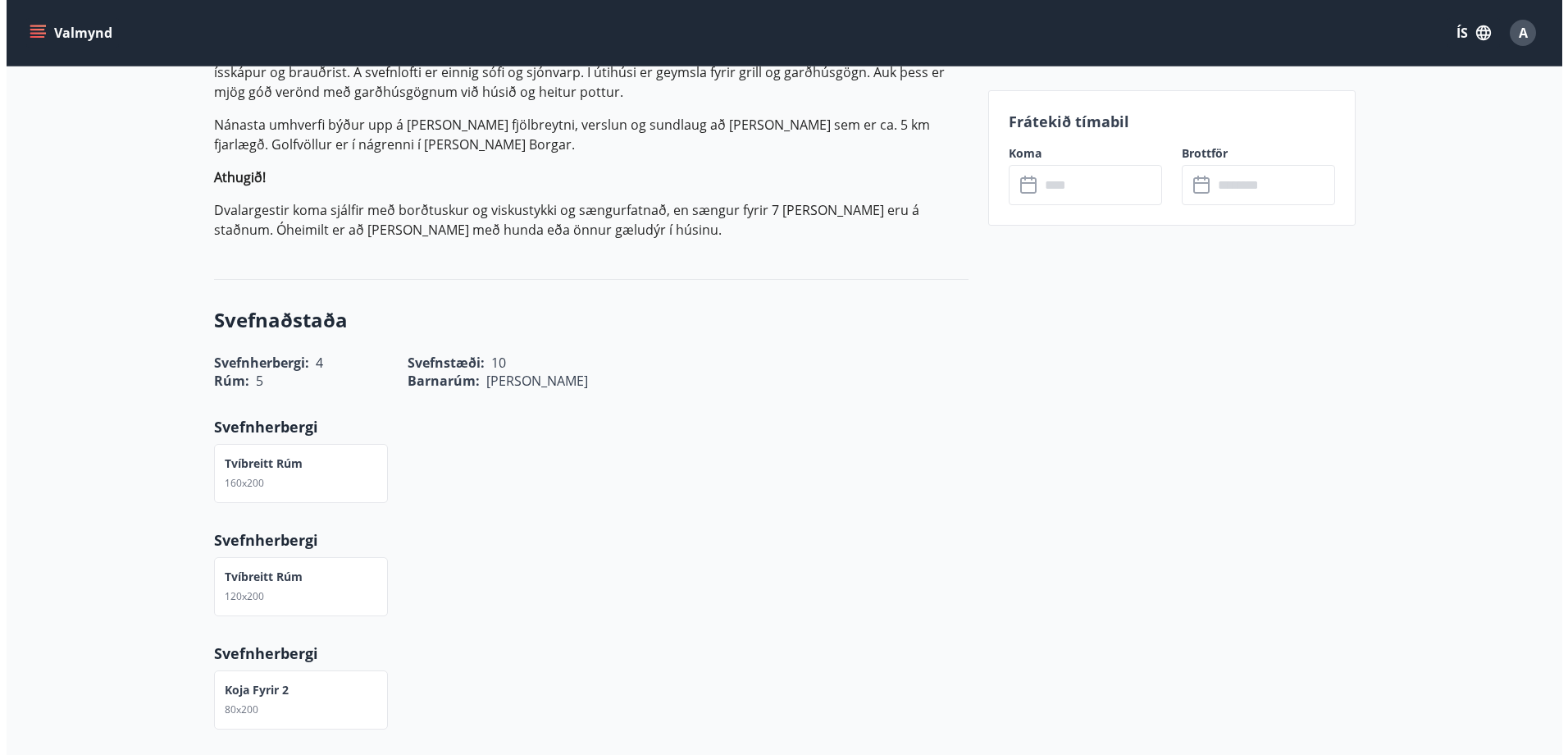
scroll to position [164, 0]
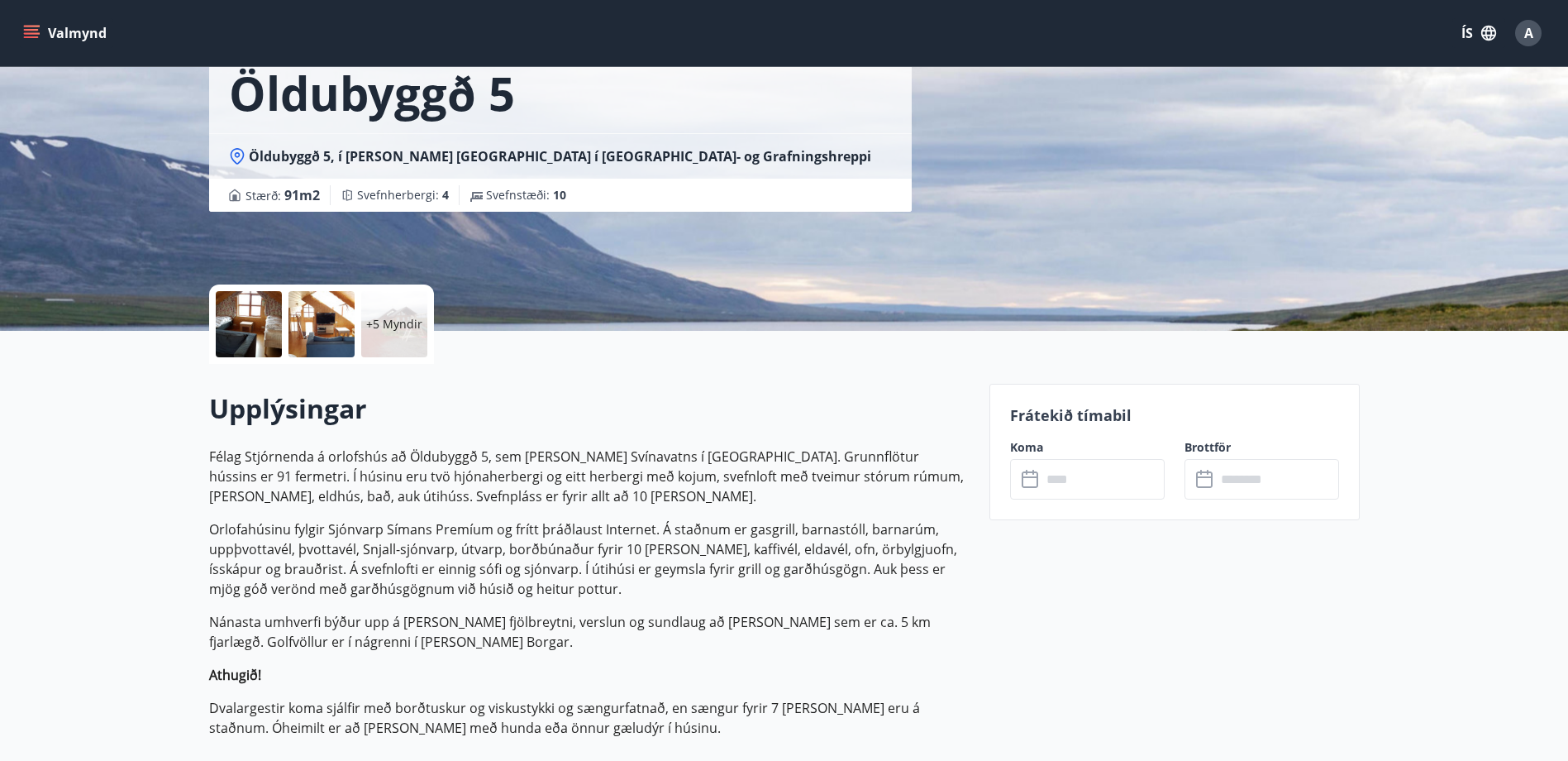
click at [404, 312] on div "+5 Myndir" at bounding box center [394, 324] width 66 height 66
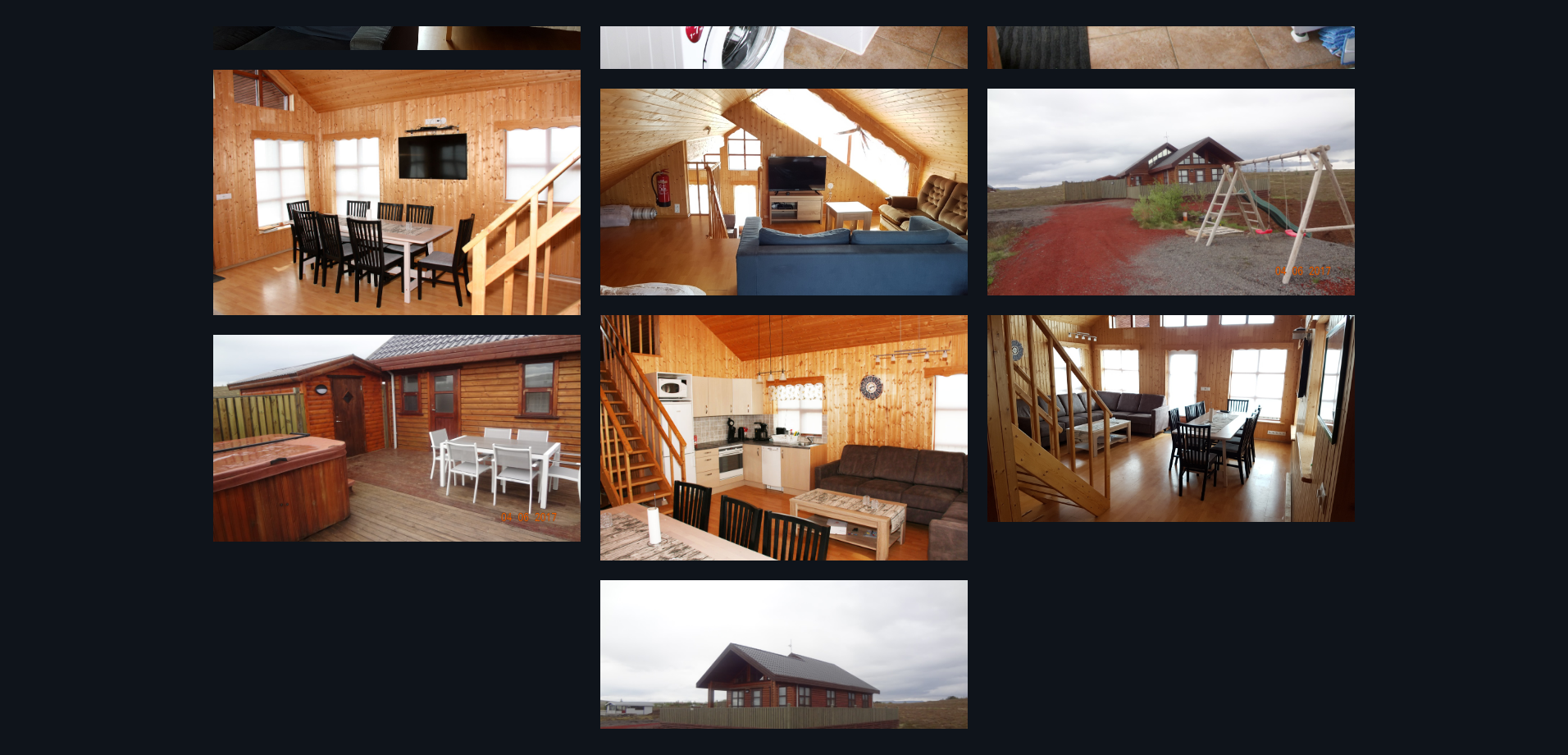
scroll to position [637, 0]
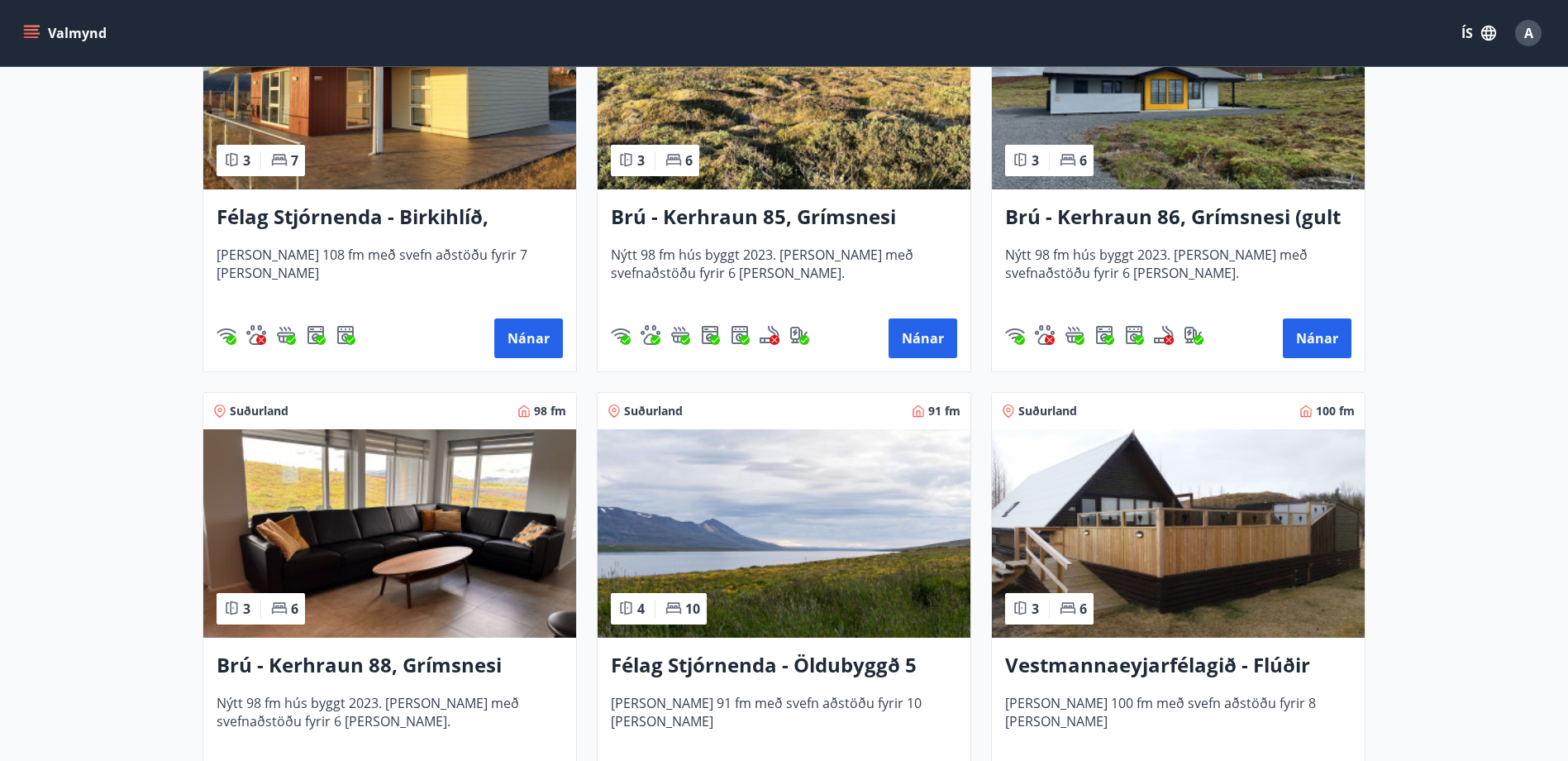
scroll to position [496, 0]
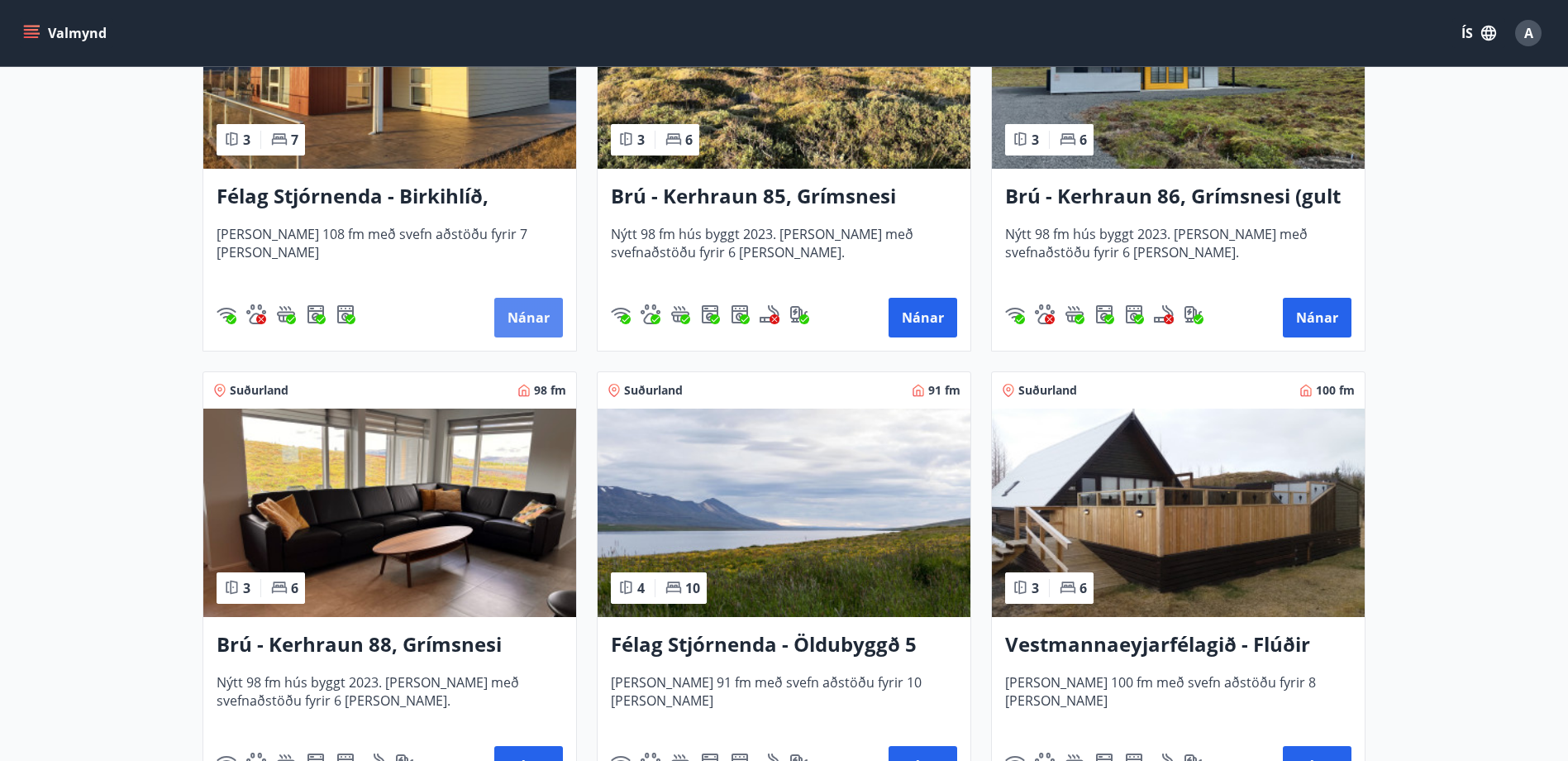
click at [510, 305] on button "Nánar" at bounding box center [529, 318] width 68 height 40
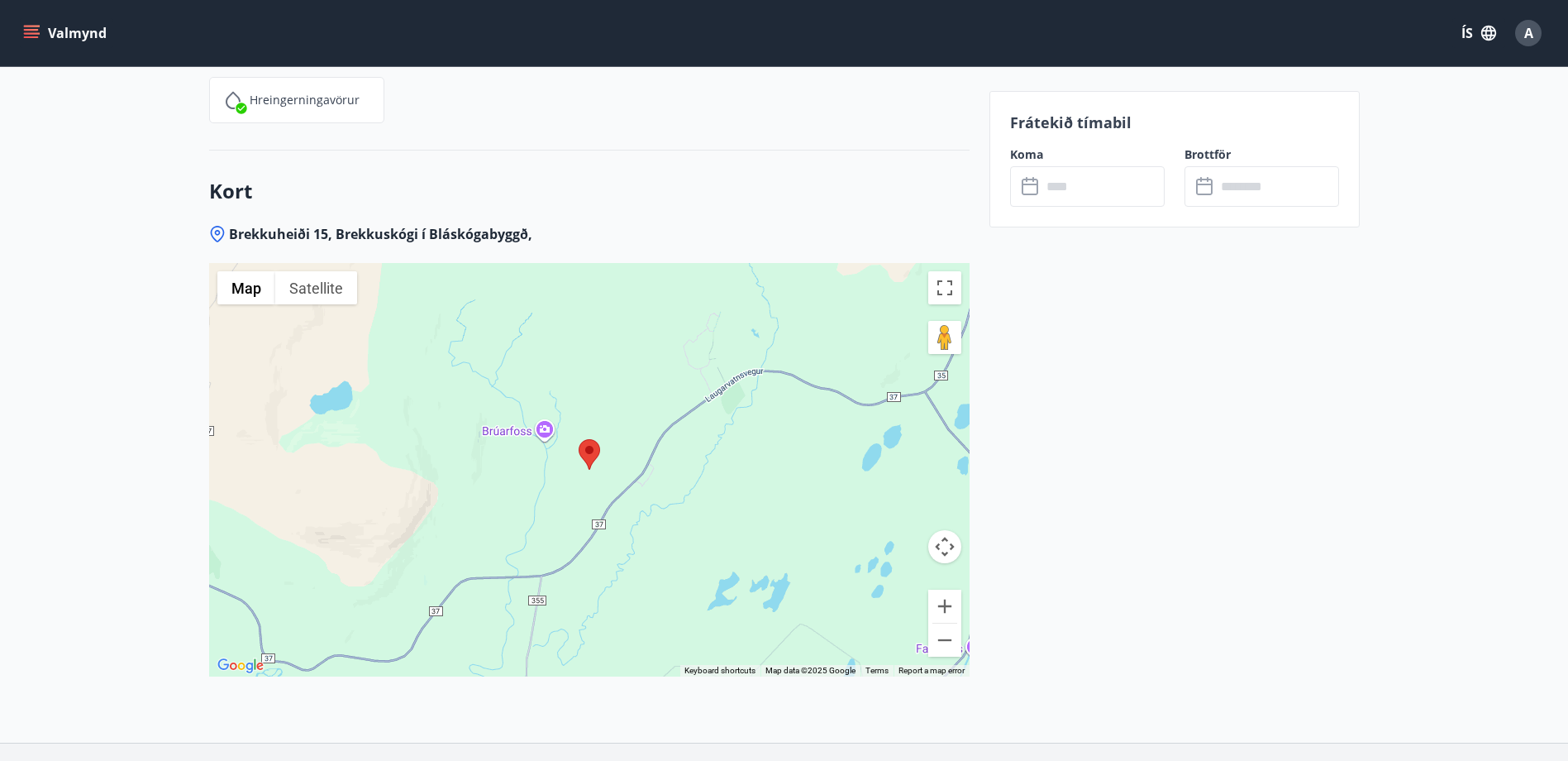
scroll to position [2481, 0]
click at [940, 639] on button "Zoom out" at bounding box center [945, 639] width 33 height 33
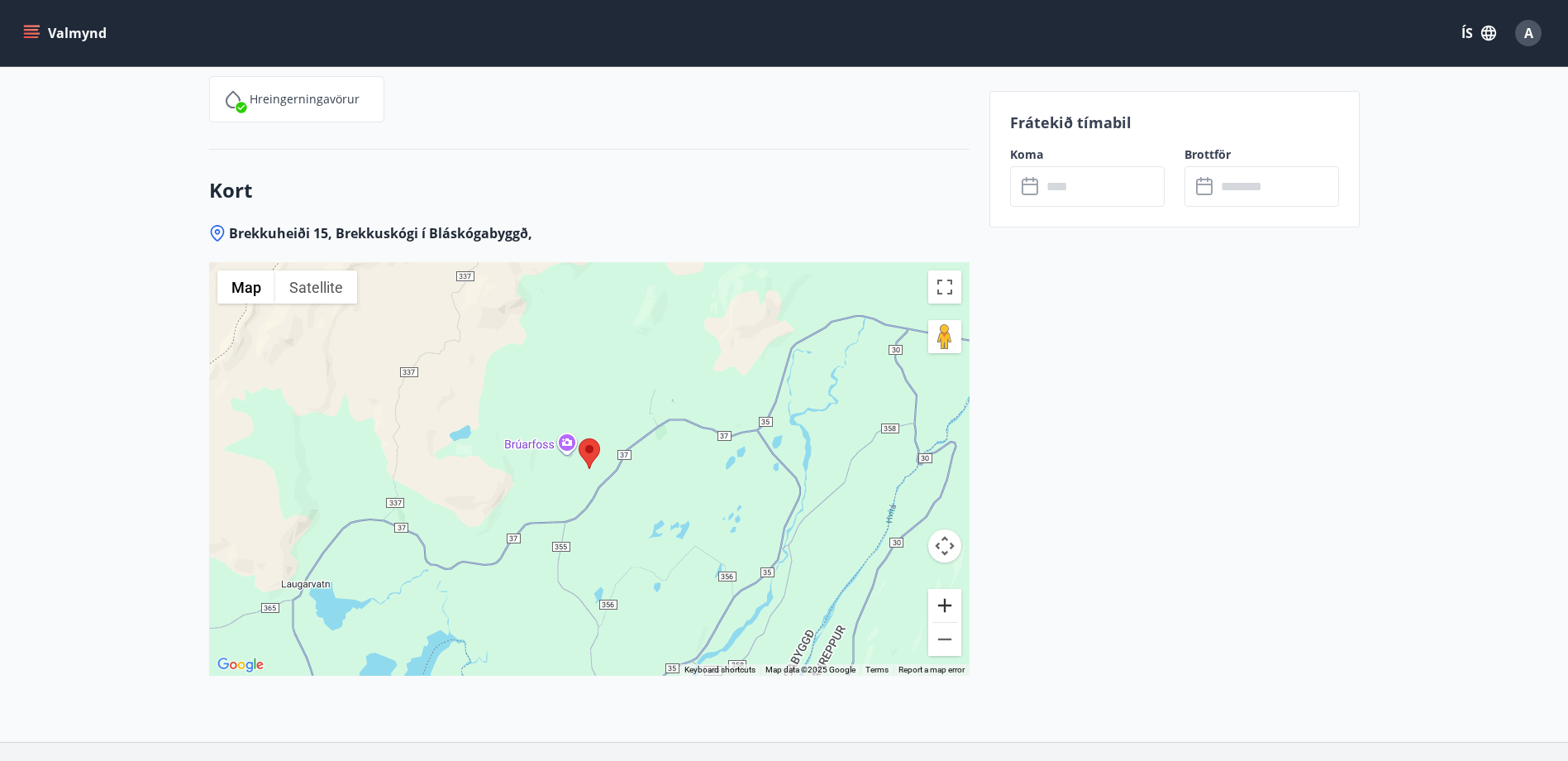
click at [947, 612] on button "Zoom in" at bounding box center [945, 606] width 33 height 33
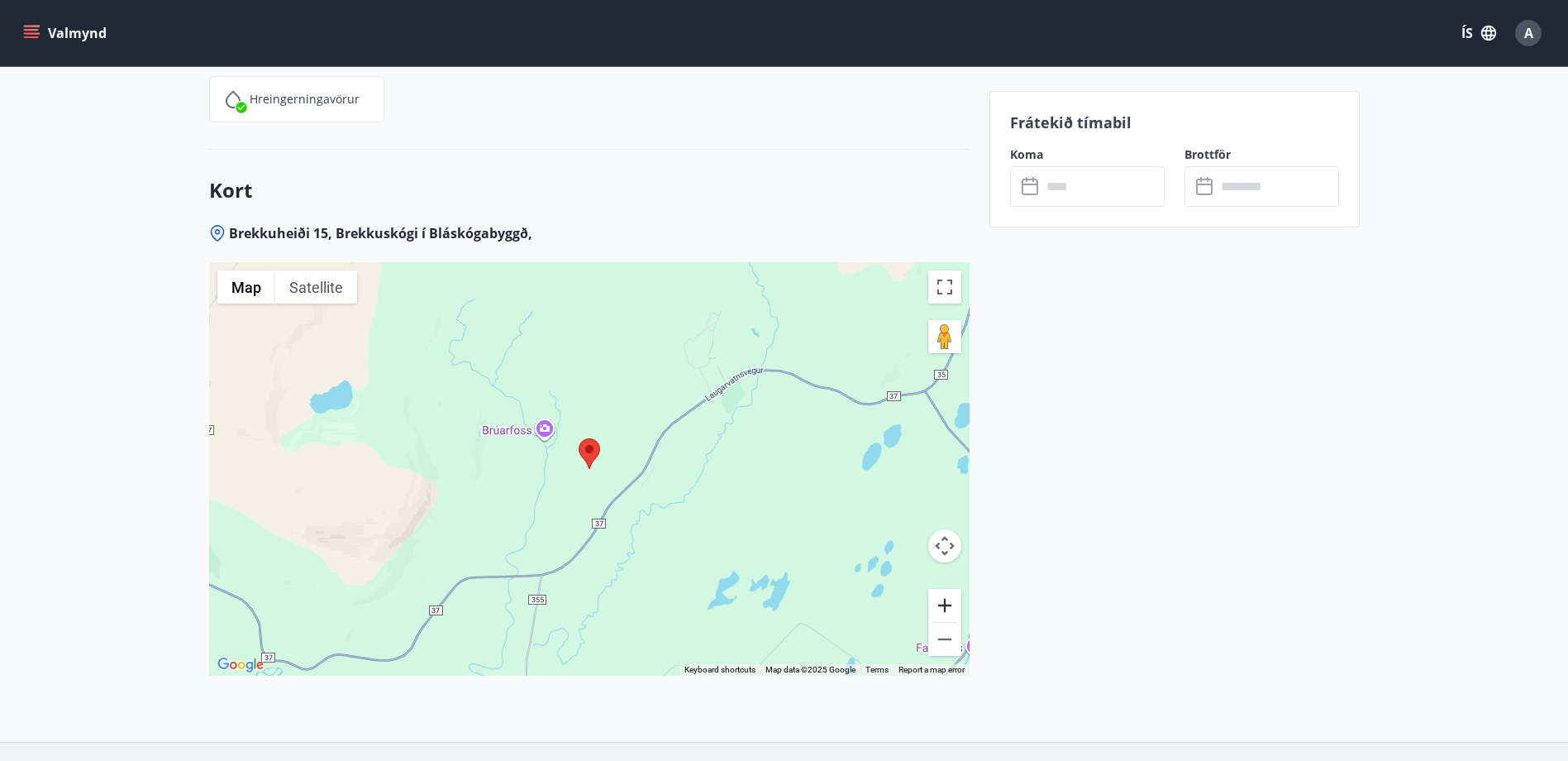
click at [947, 612] on button "Zoom in" at bounding box center [945, 606] width 33 height 33
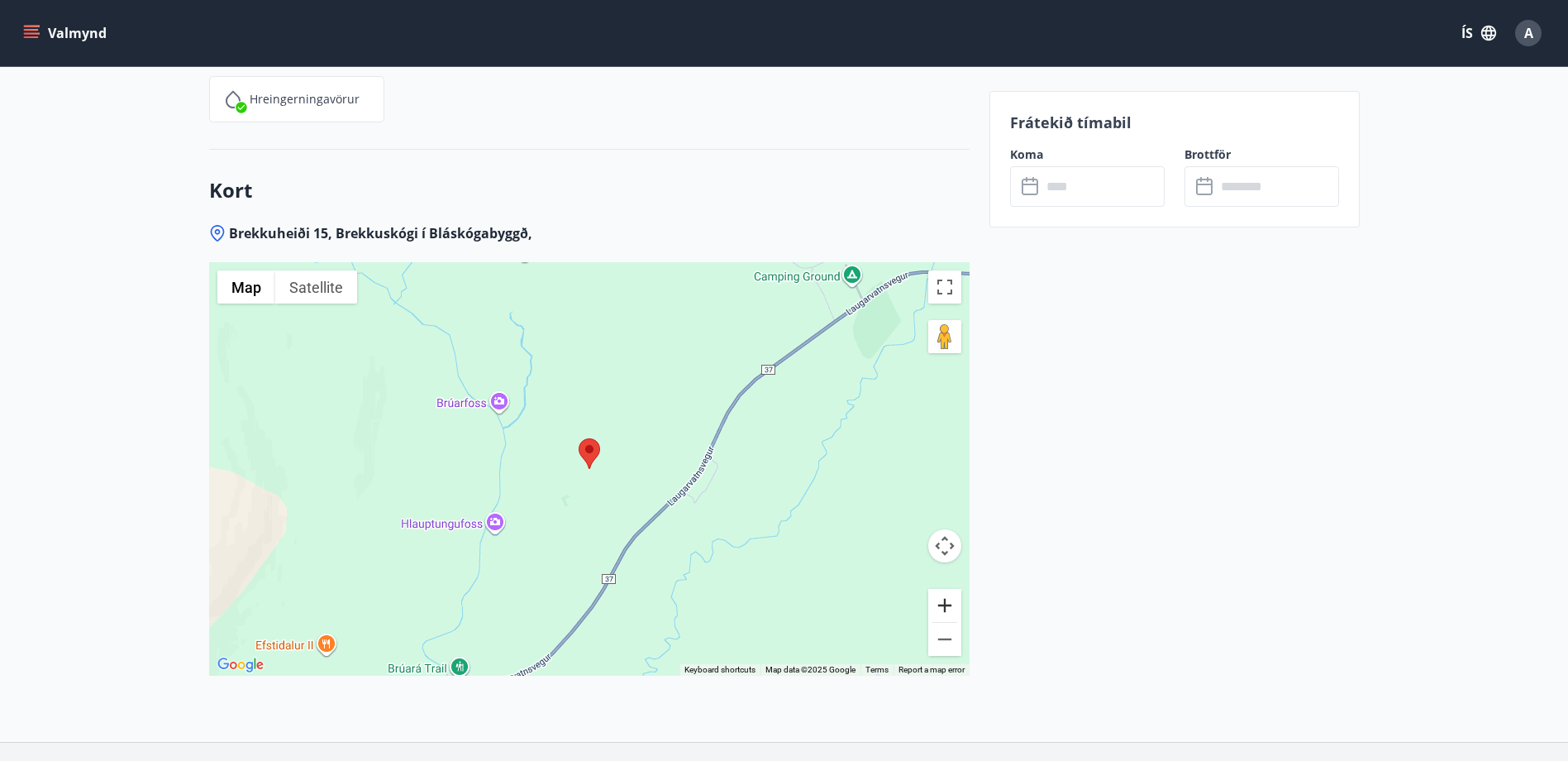
click at [947, 612] on button "Zoom in" at bounding box center [945, 606] width 33 height 33
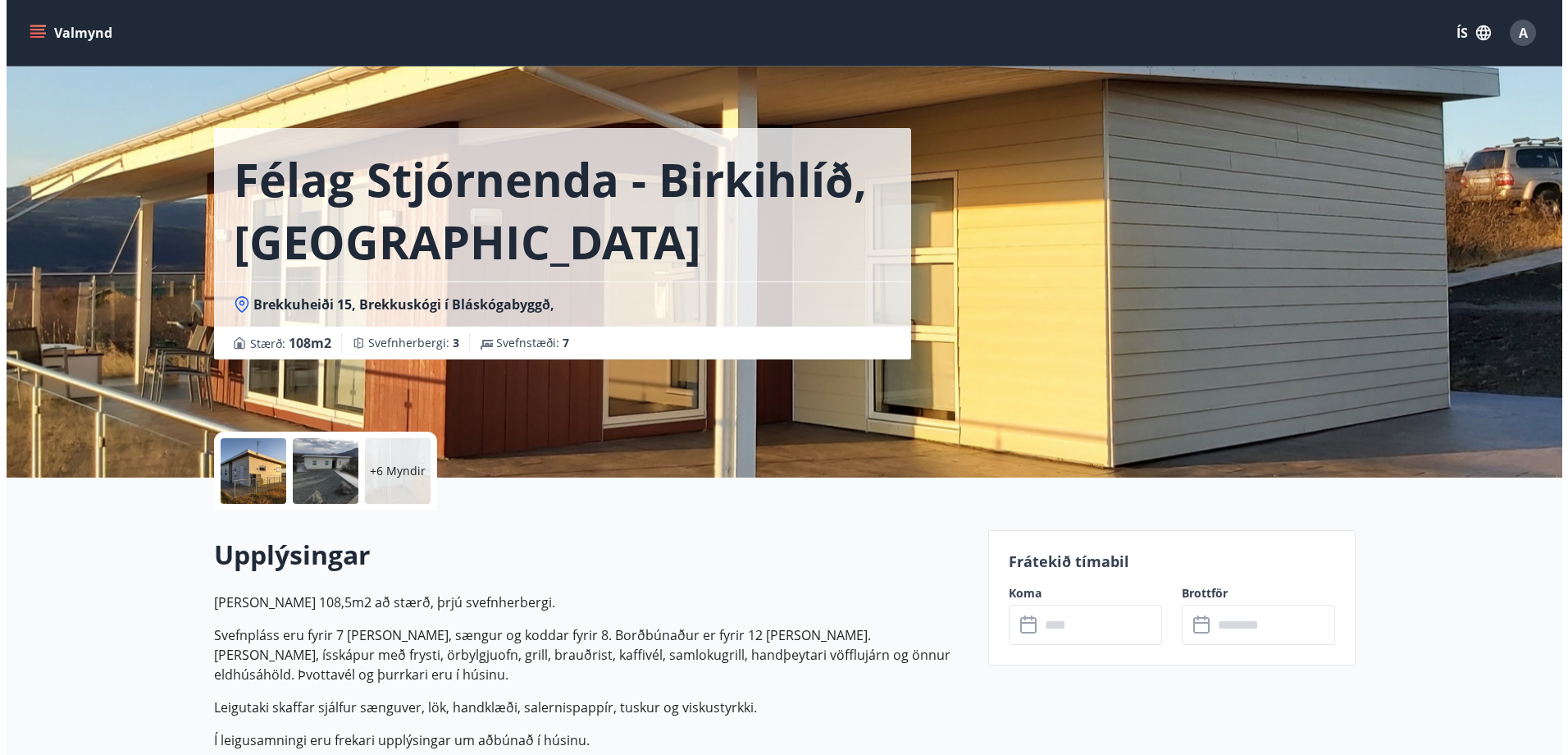
scroll to position [0, 0]
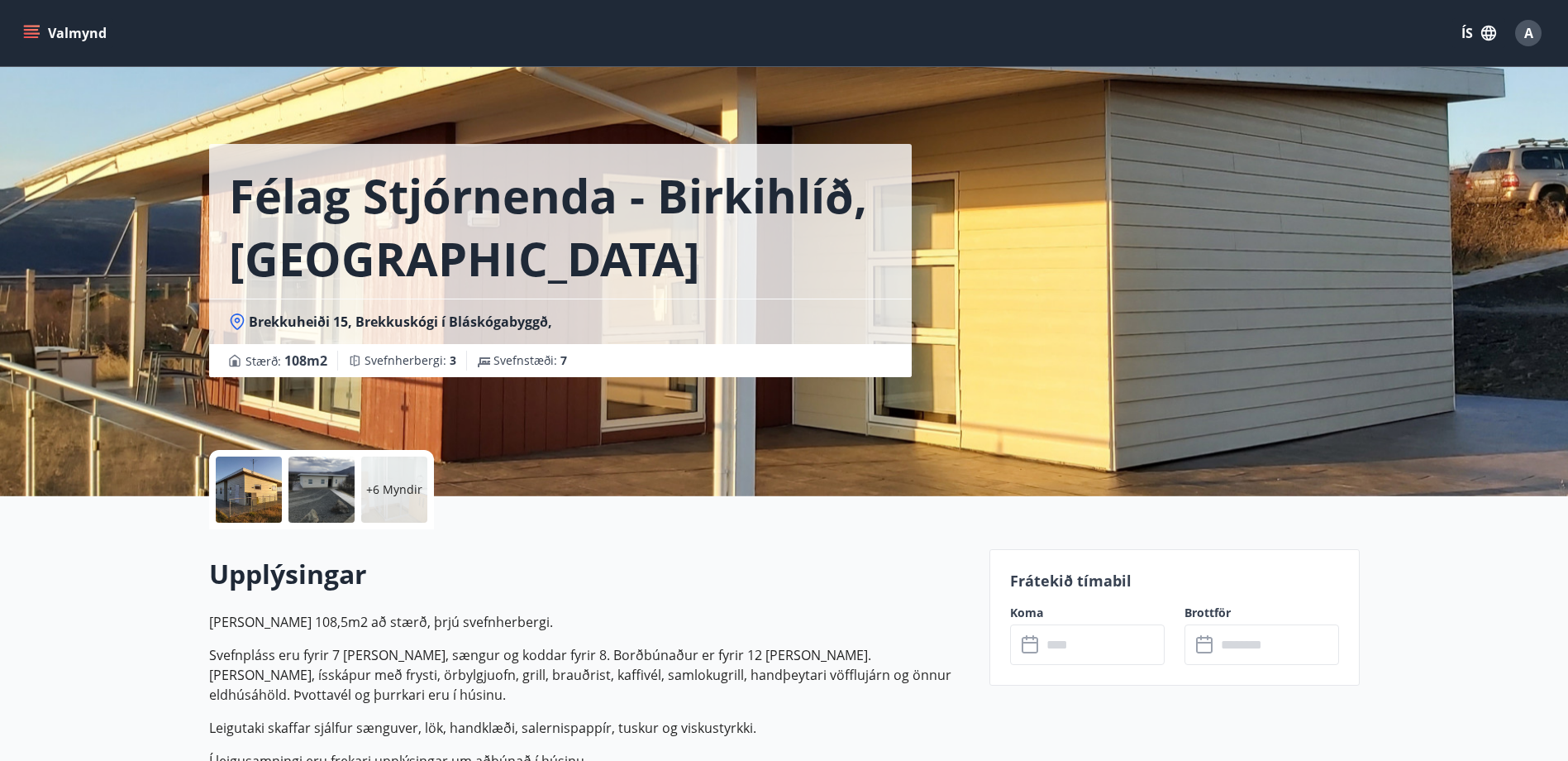
click at [242, 492] on div at bounding box center [249, 489] width 66 height 66
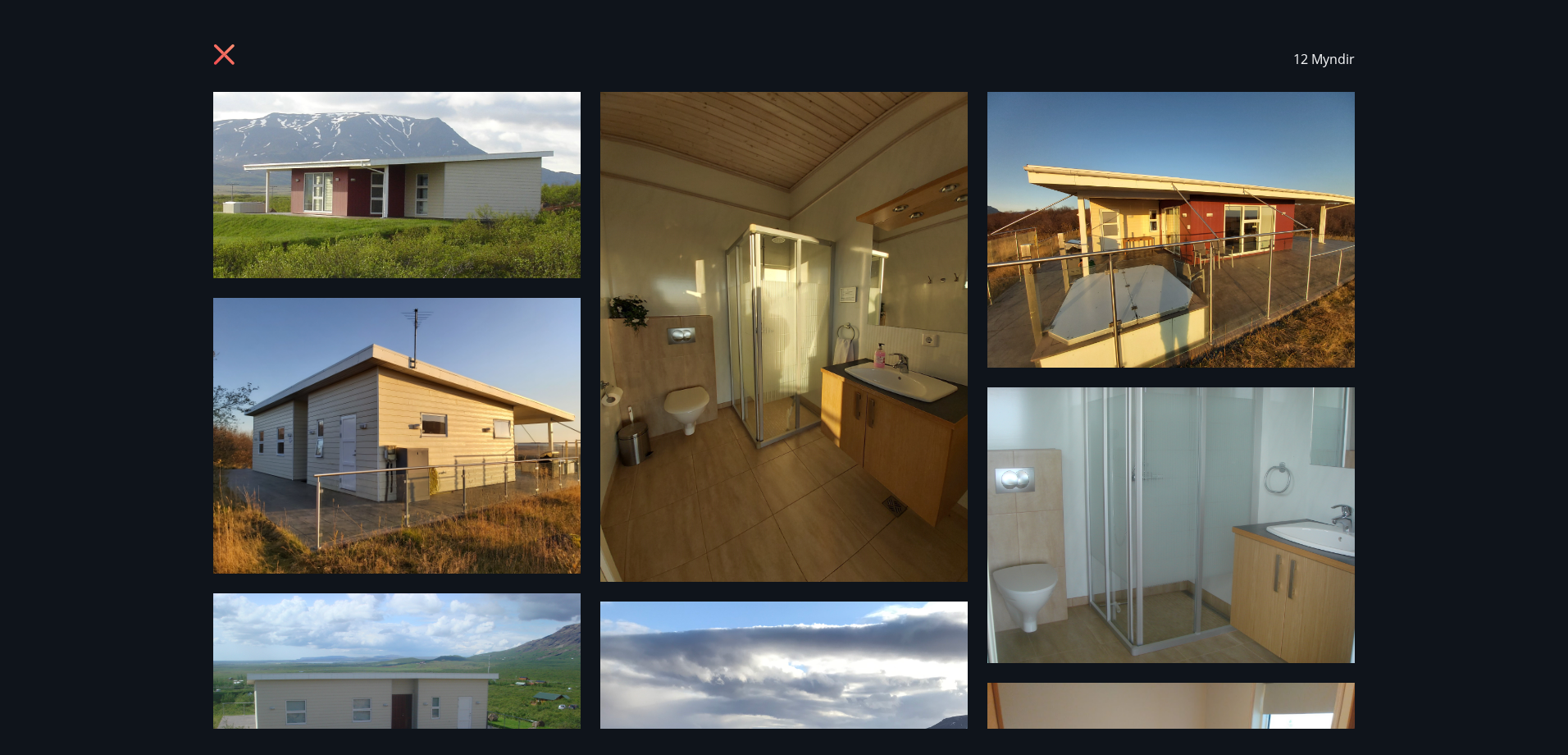
click at [221, 54] on icon at bounding box center [227, 57] width 26 height 26
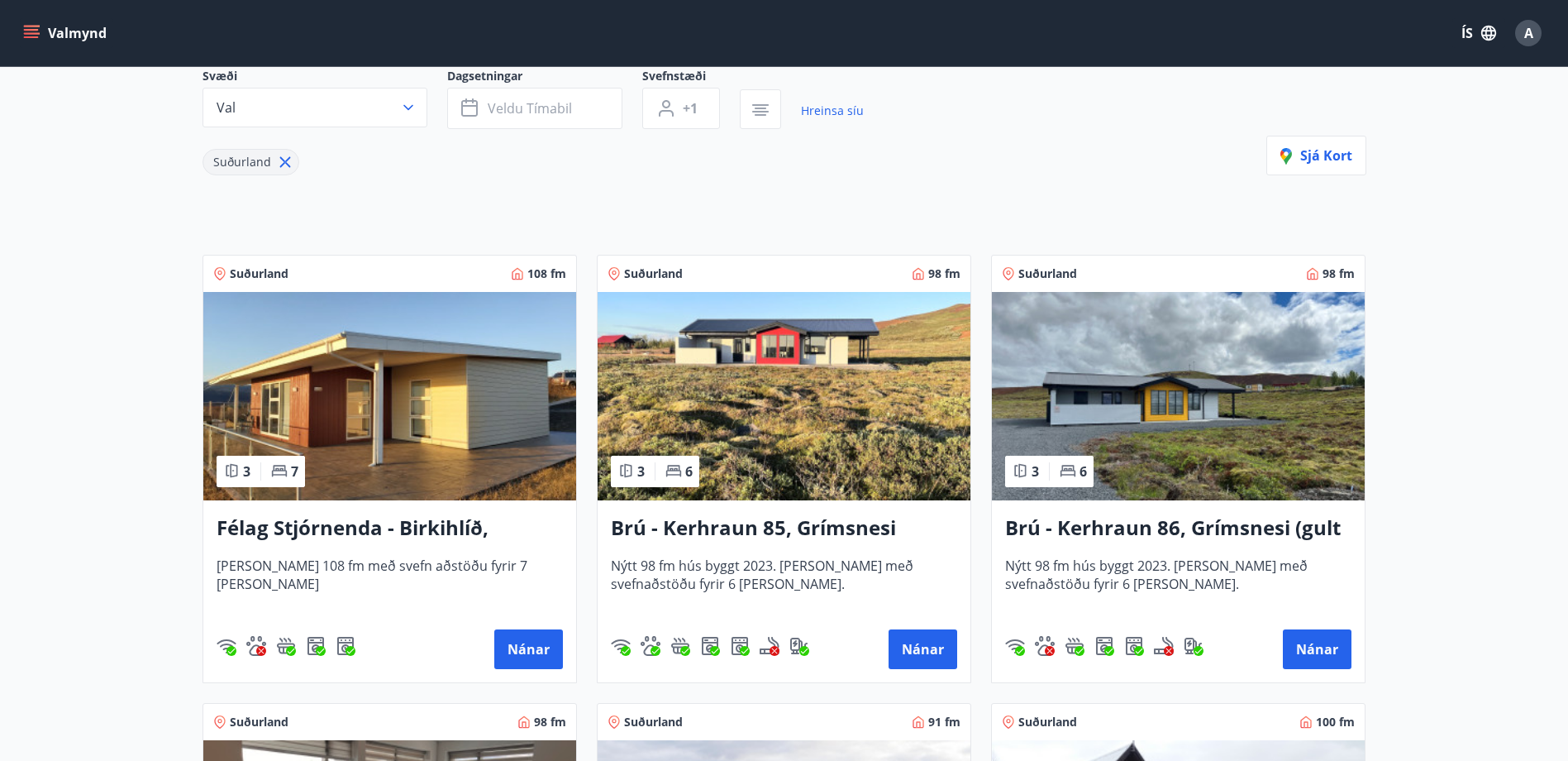
scroll to position [165, 0]
click at [916, 640] on button "Nánar" at bounding box center [922, 648] width 68 height 40
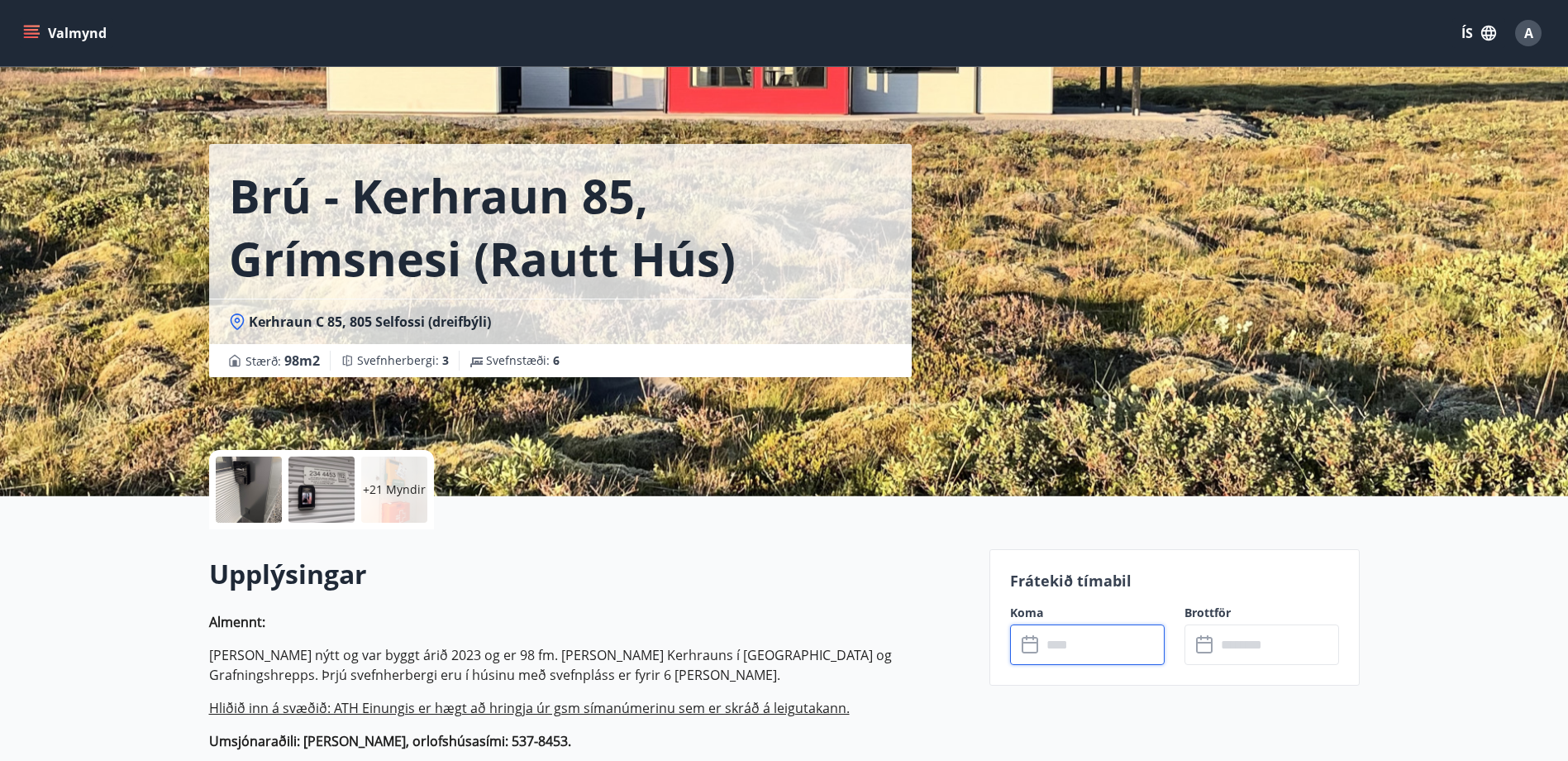
click at [1094, 651] on input "text" at bounding box center [1103, 644] width 123 height 41
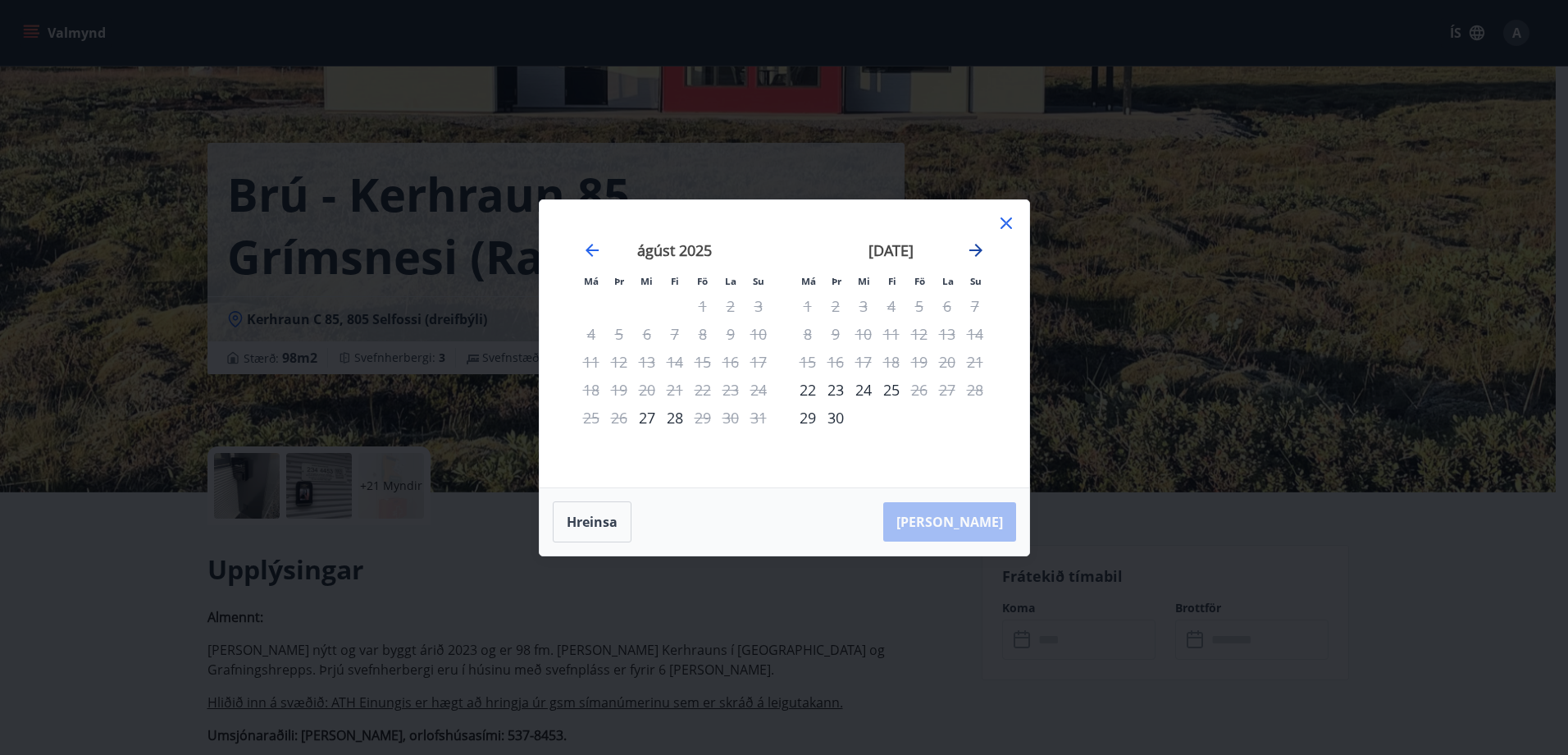
click at [978, 251] on icon "Move forward to switch to the next month." at bounding box center [976, 250] width 20 height 20
click at [1005, 227] on icon at bounding box center [1006, 224] width 20 height 20
